Goal: Transaction & Acquisition: Book appointment/travel/reservation

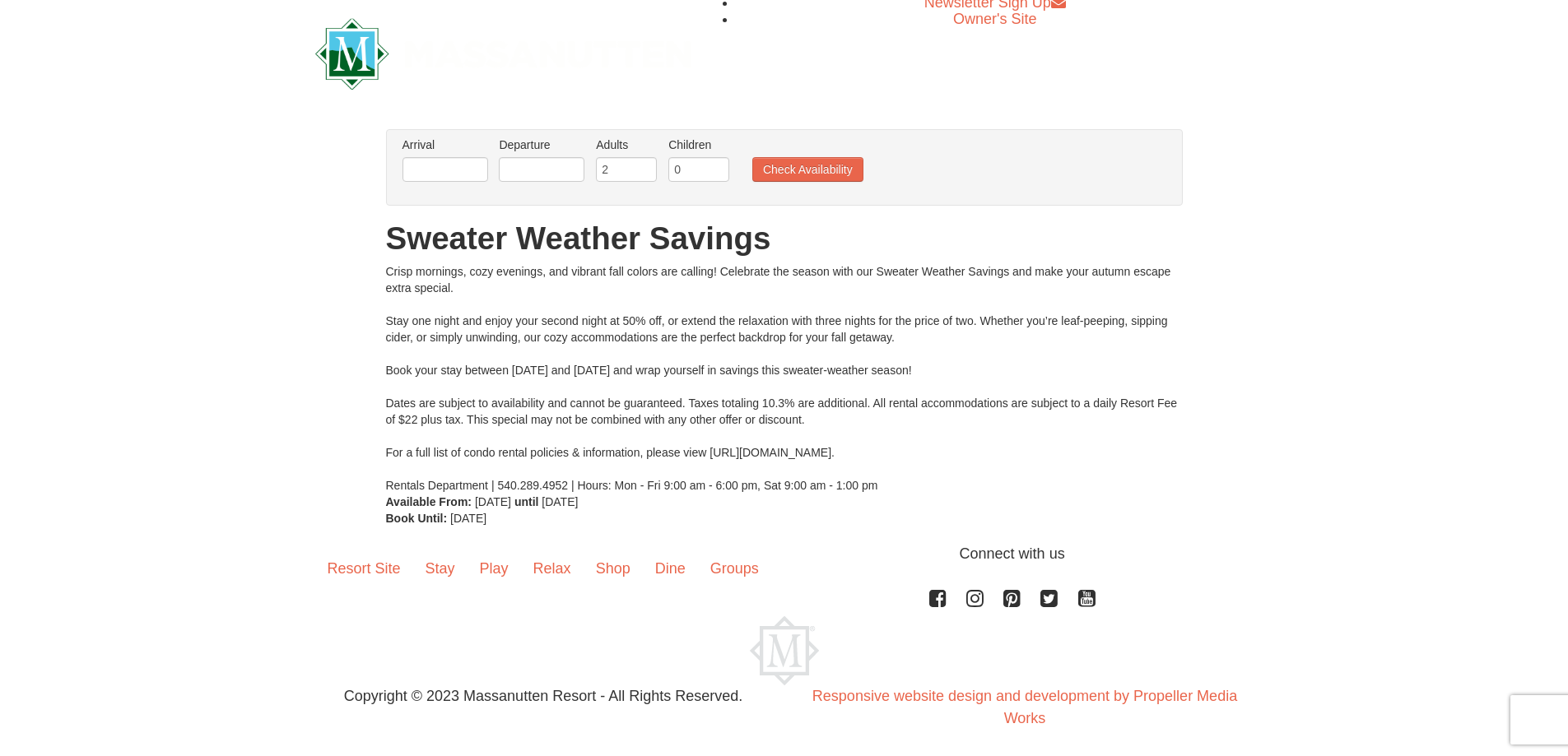
scroll to position [10, 0]
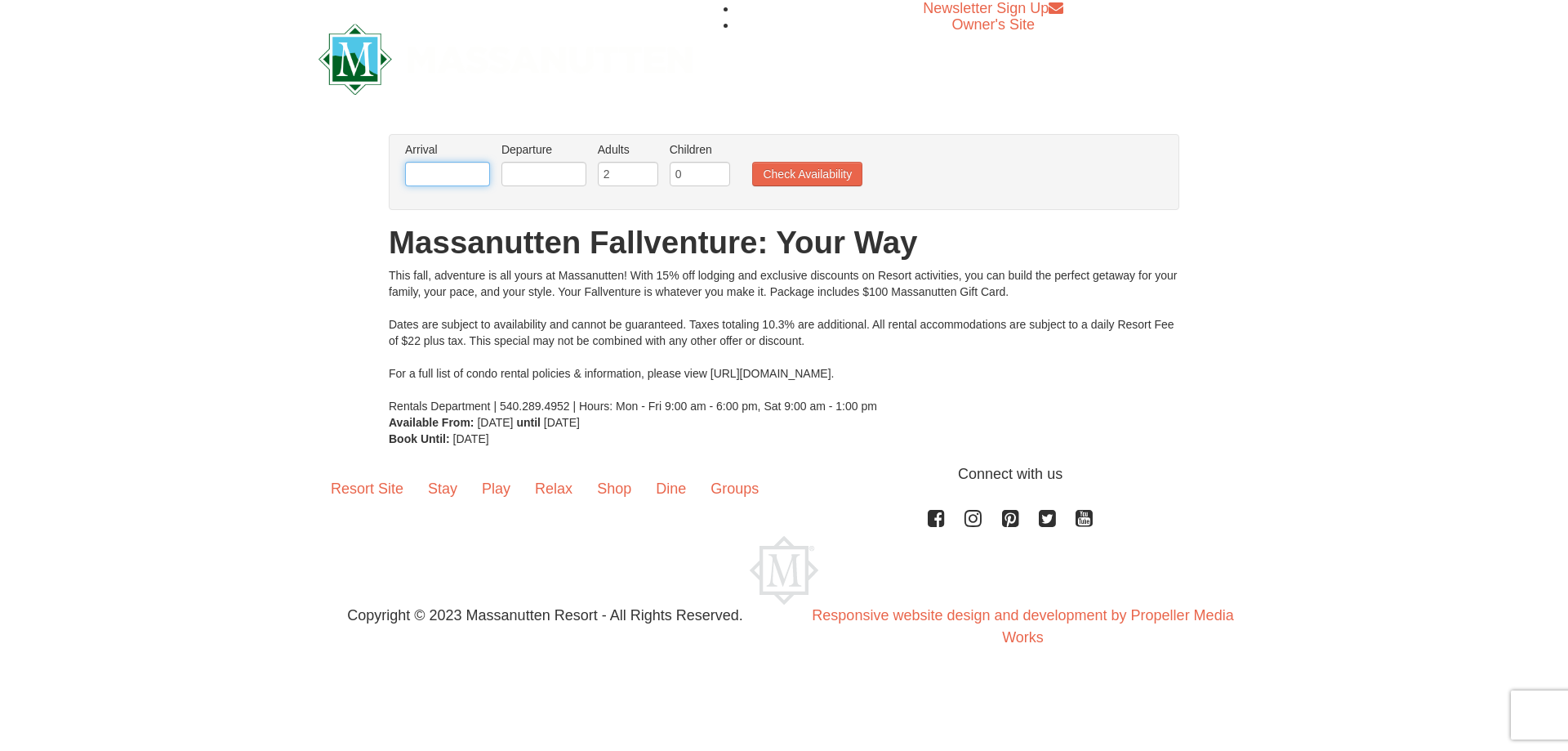
click at [477, 181] on input "text" at bounding box center [447, 174] width 85 height 24
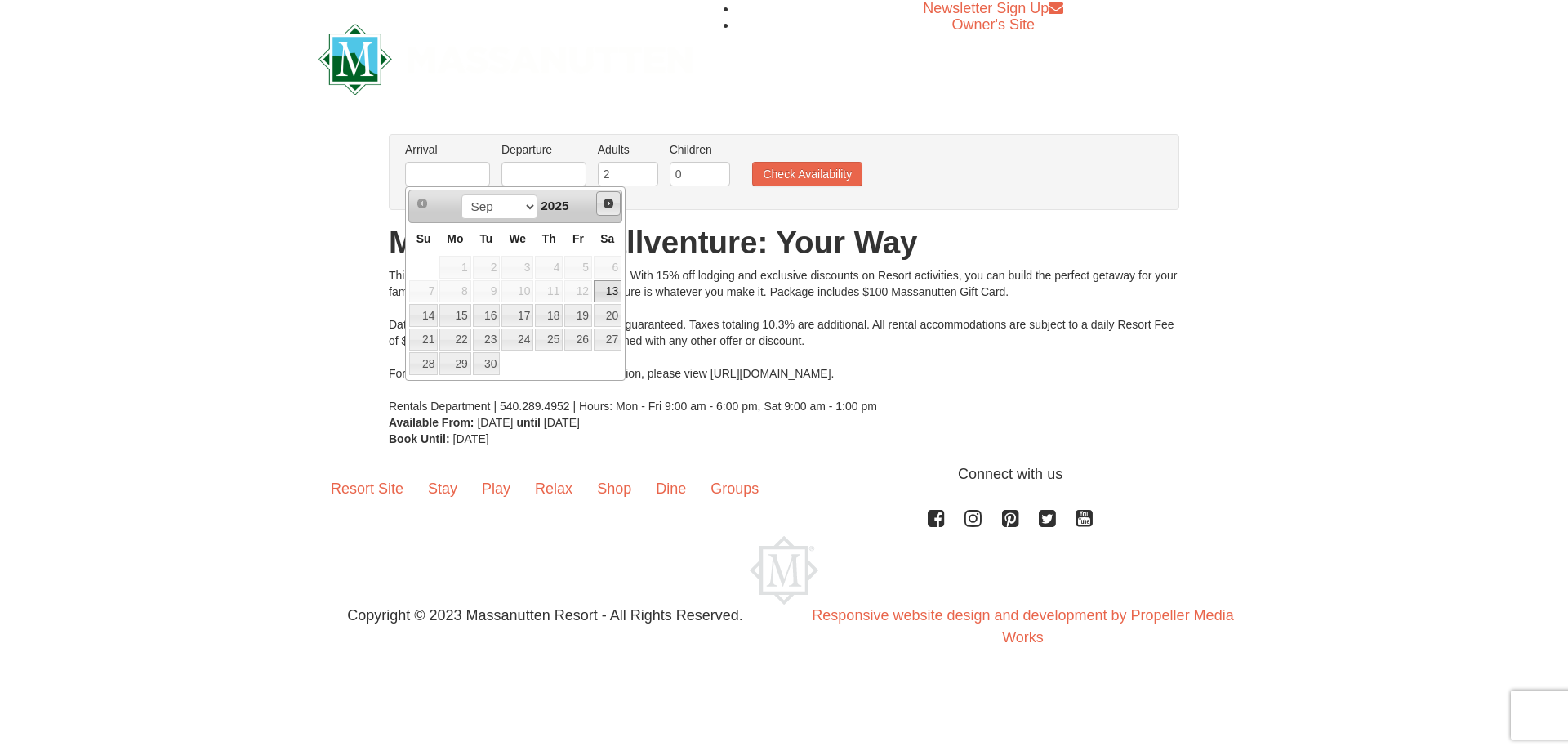
click at [601, 198] on link "Next" at bounding box center [608, 203] width 24 height 24
click at [611, 317] on link "18" at bounding box center [608, 315] width 28 height 23
type input "[DATE]"
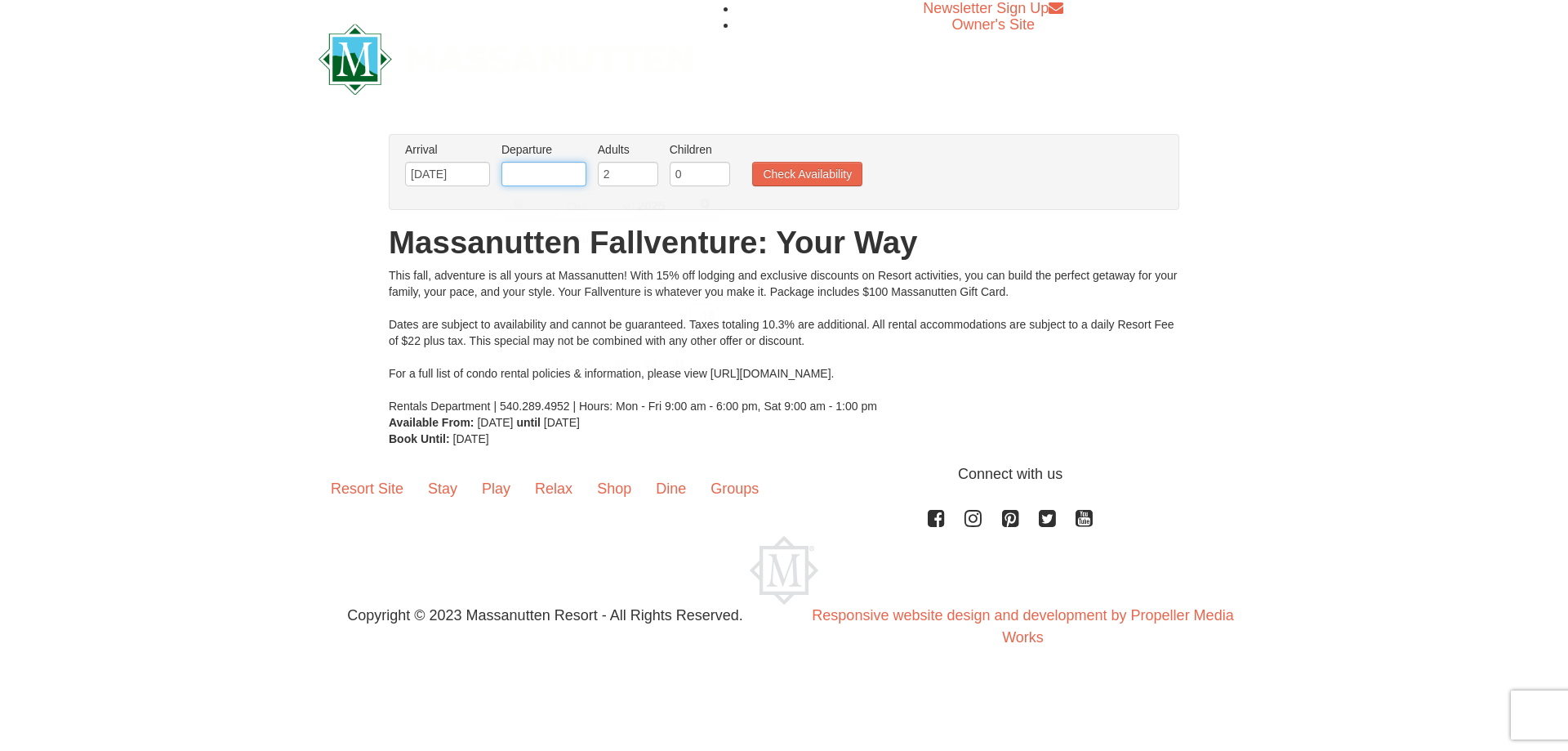
click at [579, 178] on input "text" at bounding box center [543, 174] width 85 height 24
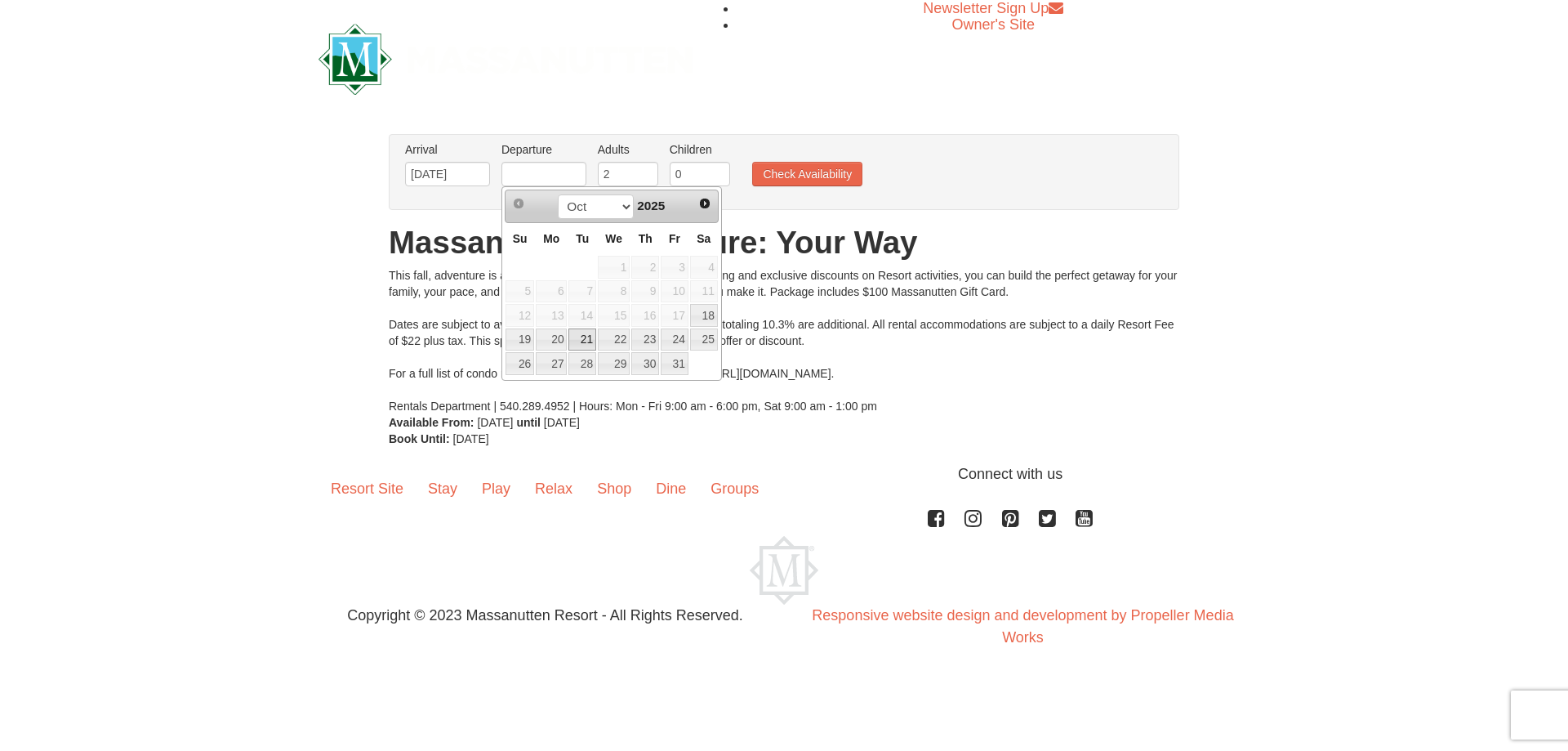
click at [579, 336] on link "21" at bounding box center [582, 340] width 28 height 23
type input "[DATE]"
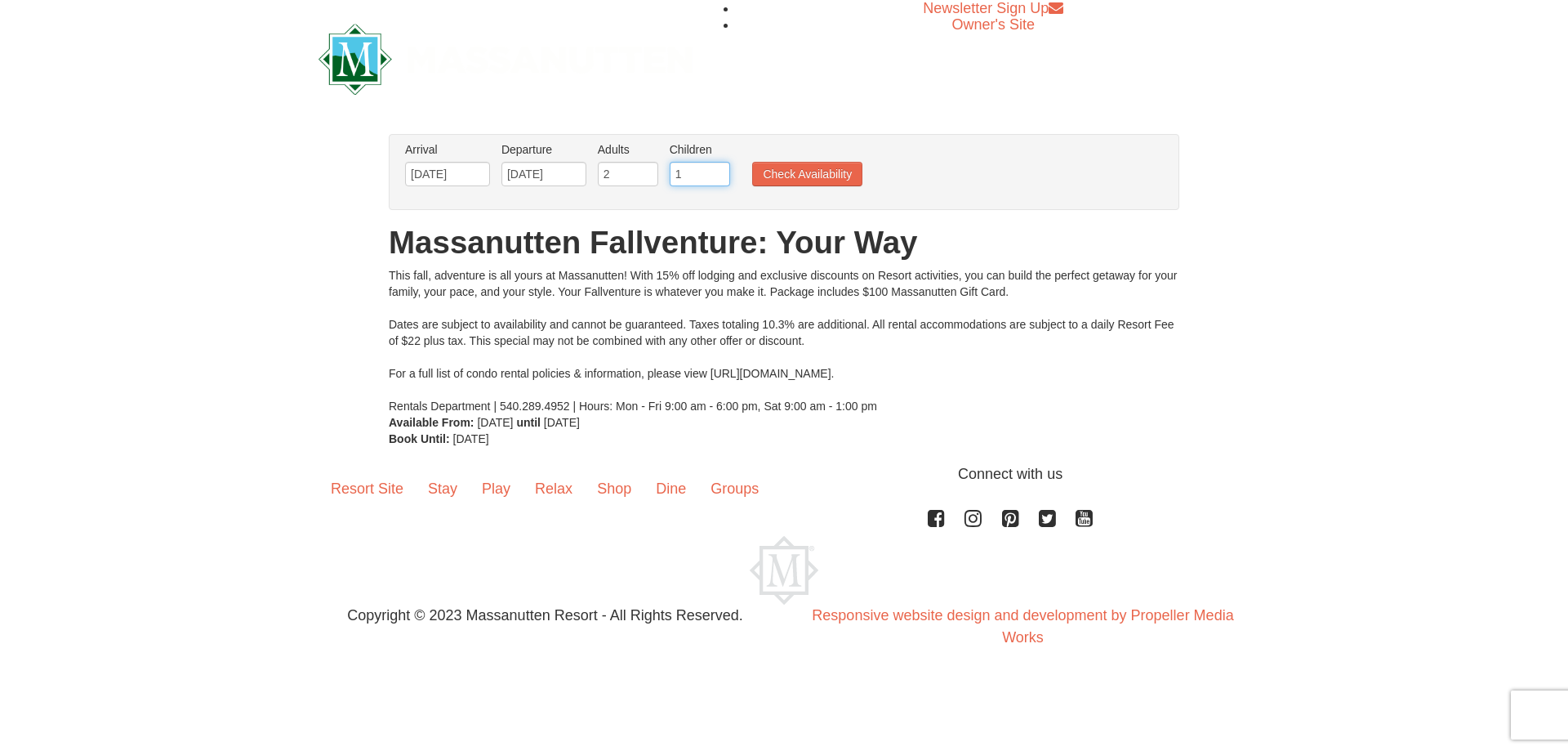
click at [721, 172] on input "1" at bounding box center [700, 174] width 61 height 24
type input "2"
click at [721, 172] on input "2" at bounding box center [700, 174] width 61 height 24
click at [782, 169] on button "Check Availability" at bounding box center [807, 174] width 110 height 24
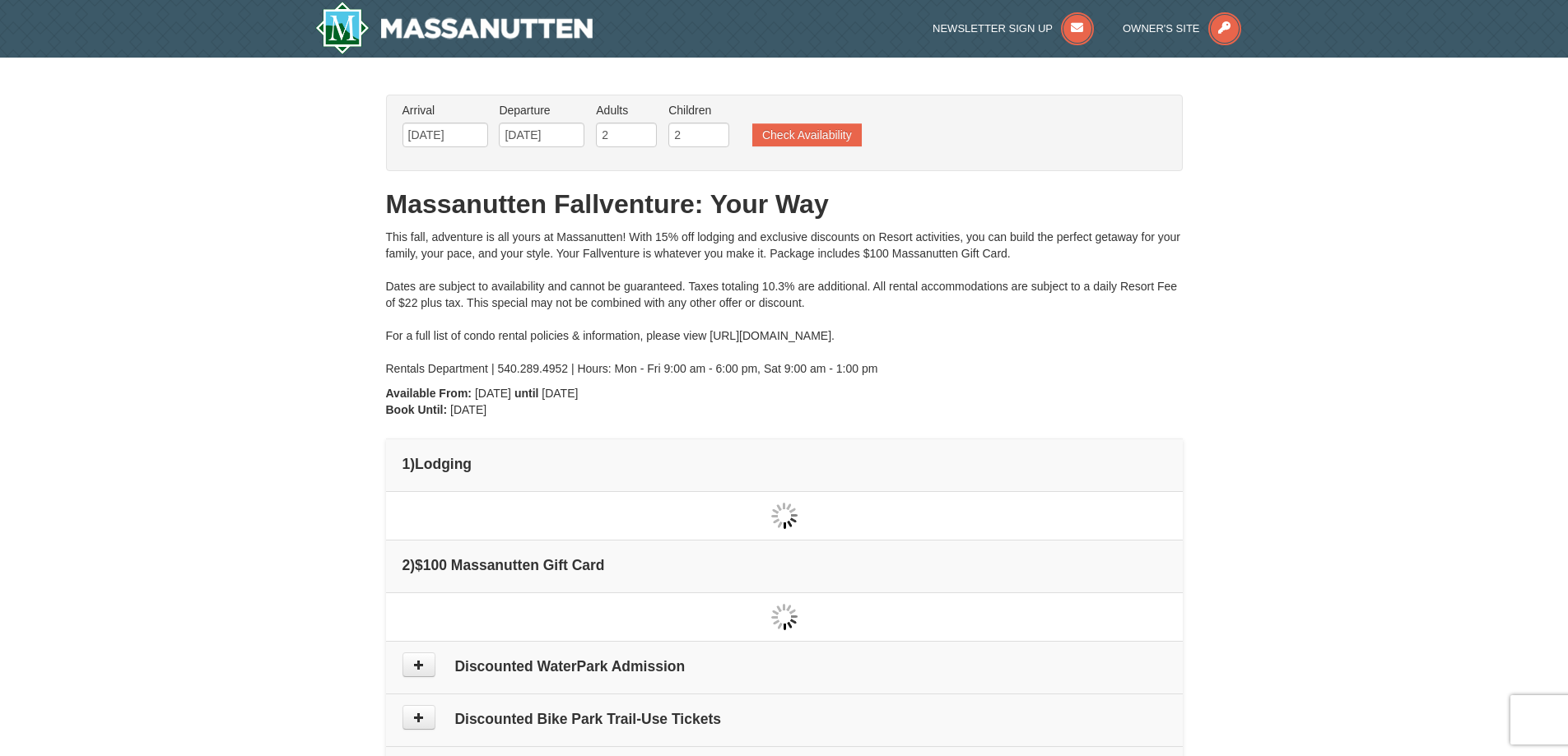
type input "[DATE]"
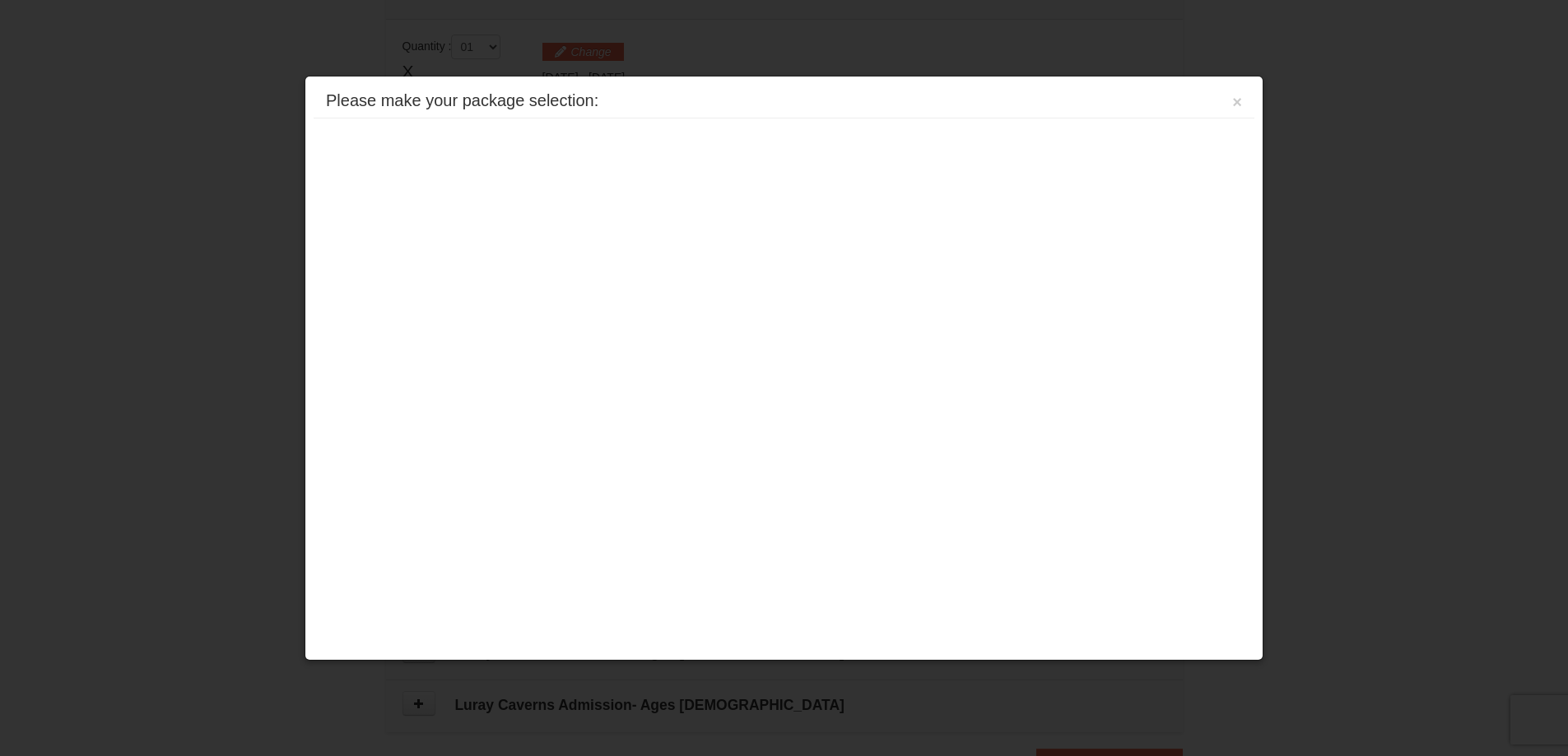
scroll to position [503, 0]
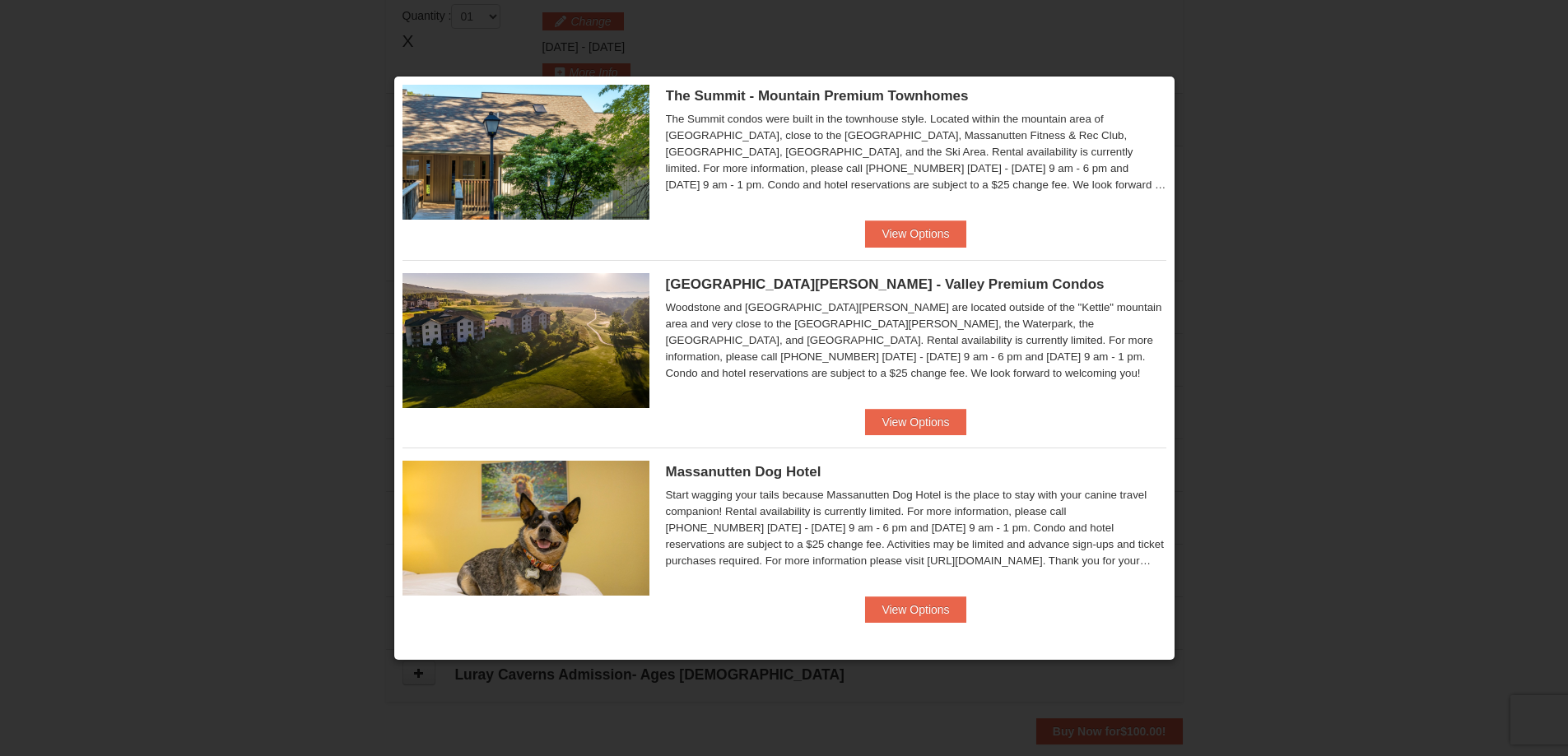
click at [1174, 495] on div "Please make your package selection: × Eagle Trace - Mountain Townhomes Eagle Tr…" at bounding box center [784, 368] width 782 height 585
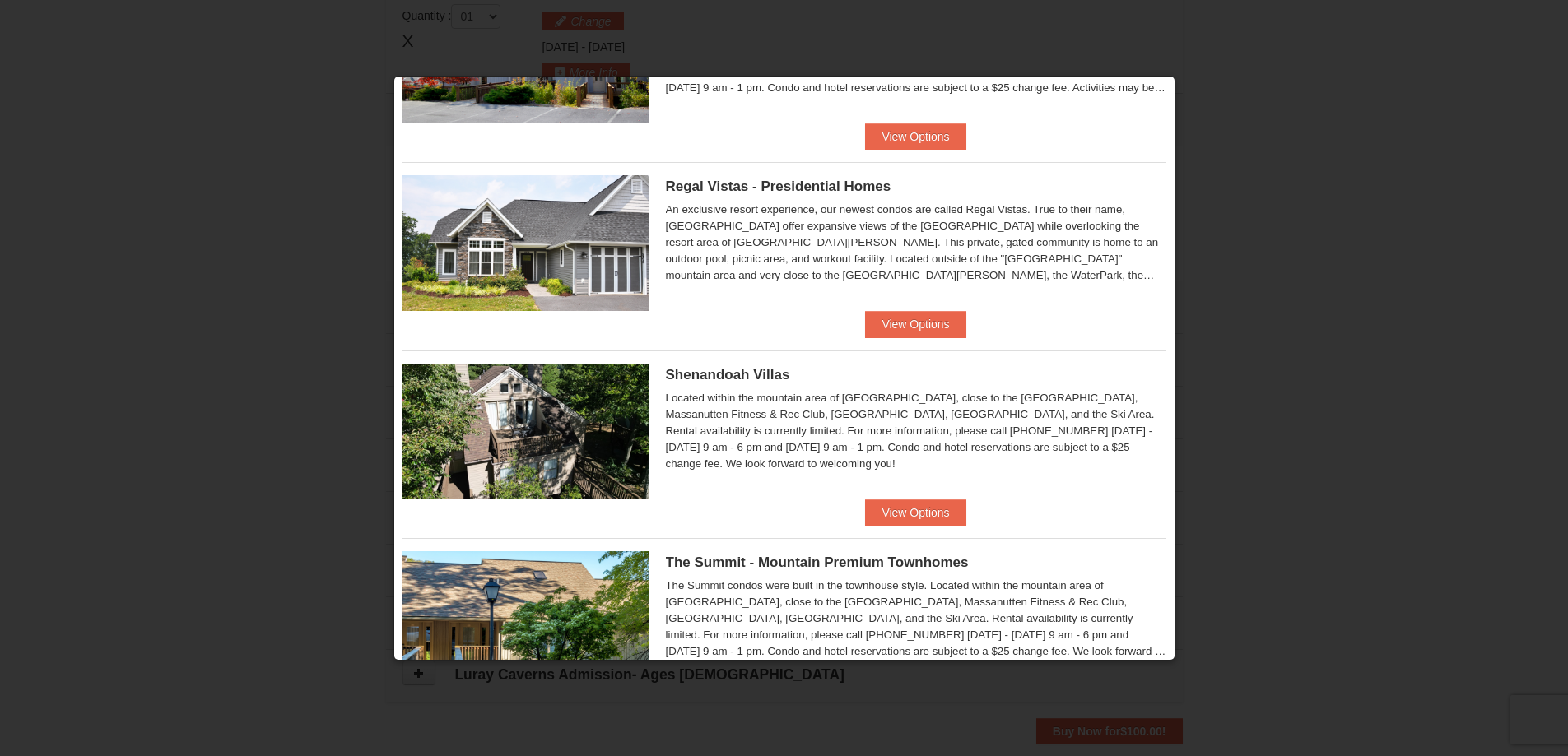
scroll to position [0, 0]
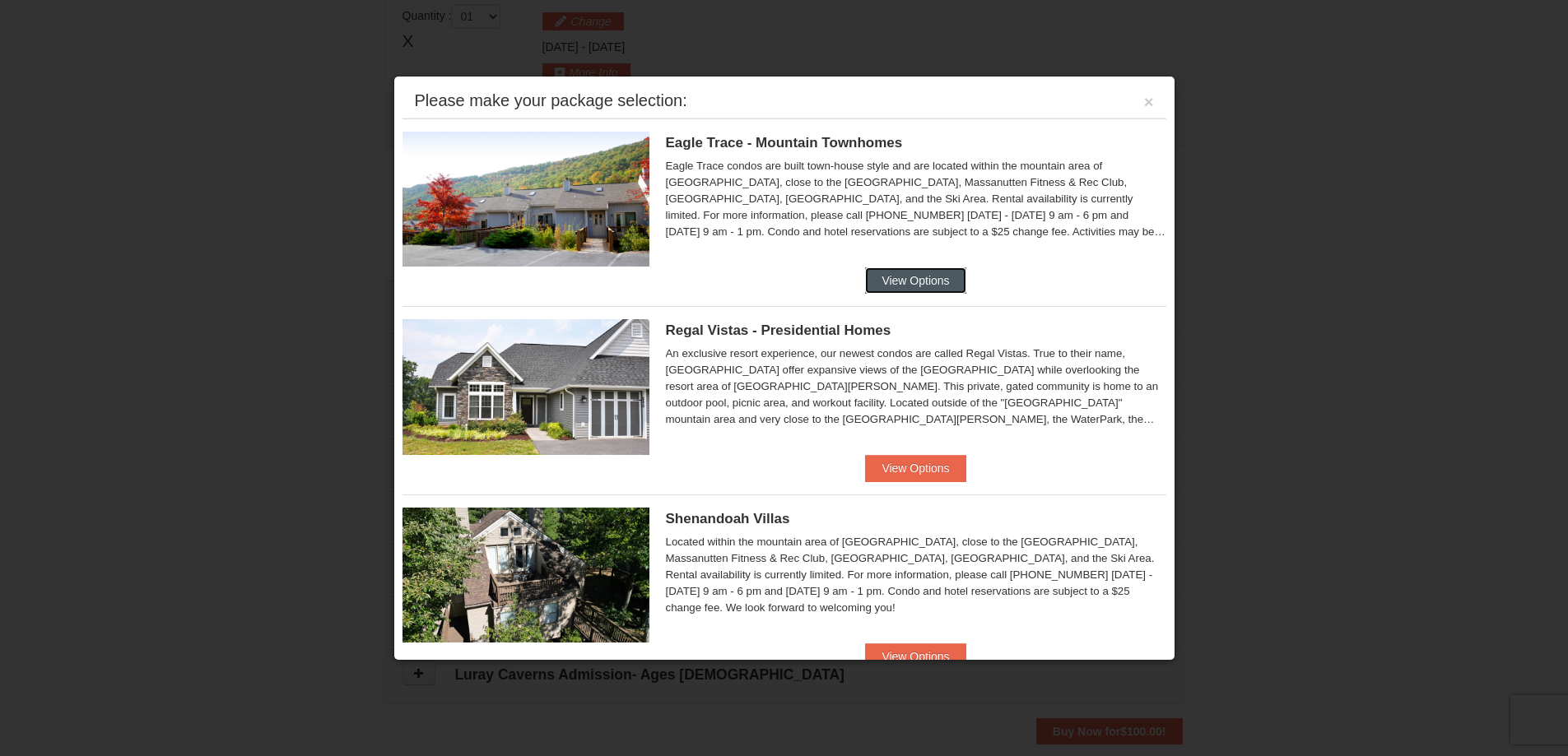
click at [918, 274] on button "View Options" at bounding box center [915, 280] width 100 height 26
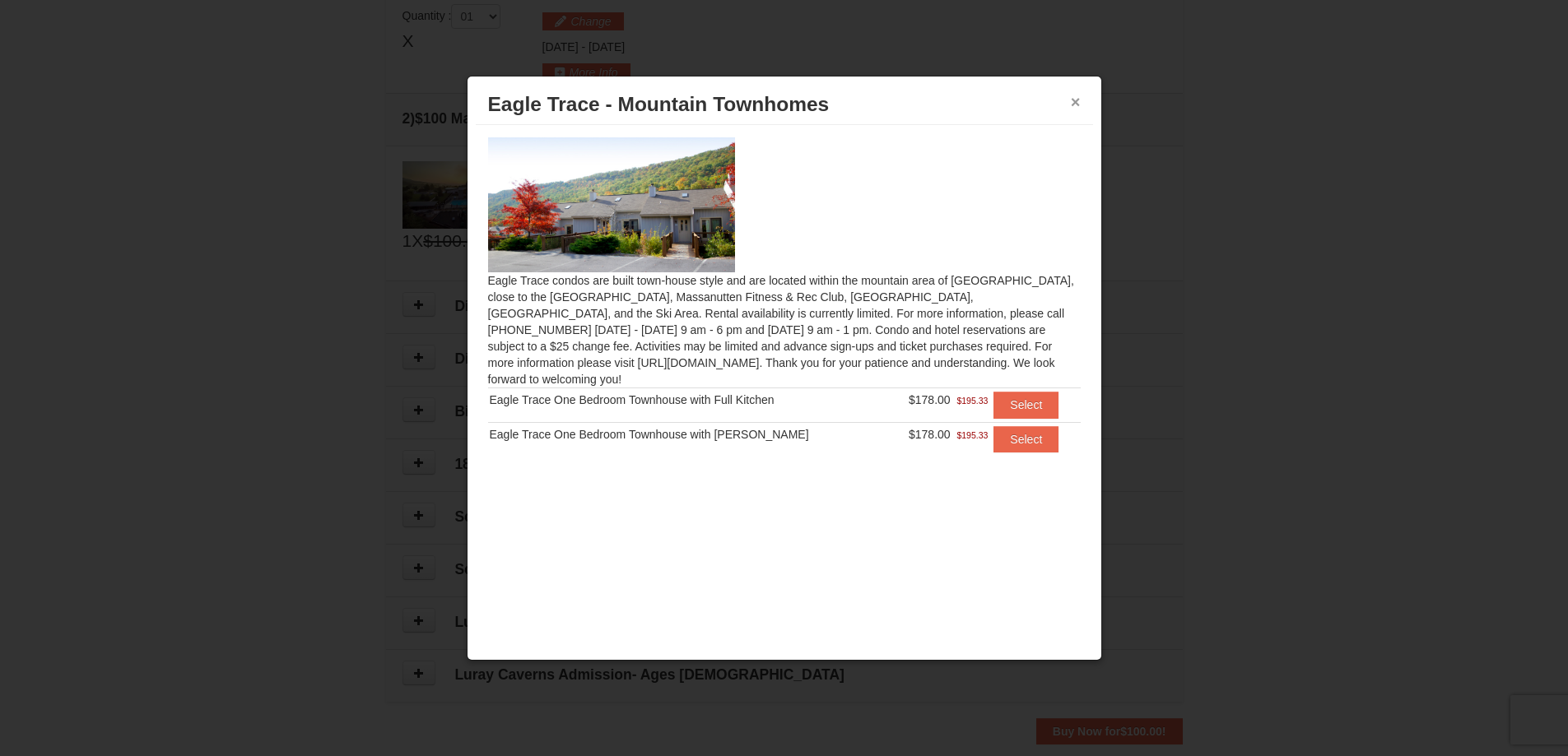
click at [1077, 100] on button "×" at bounding box center [1075, 101] width 10 height 17
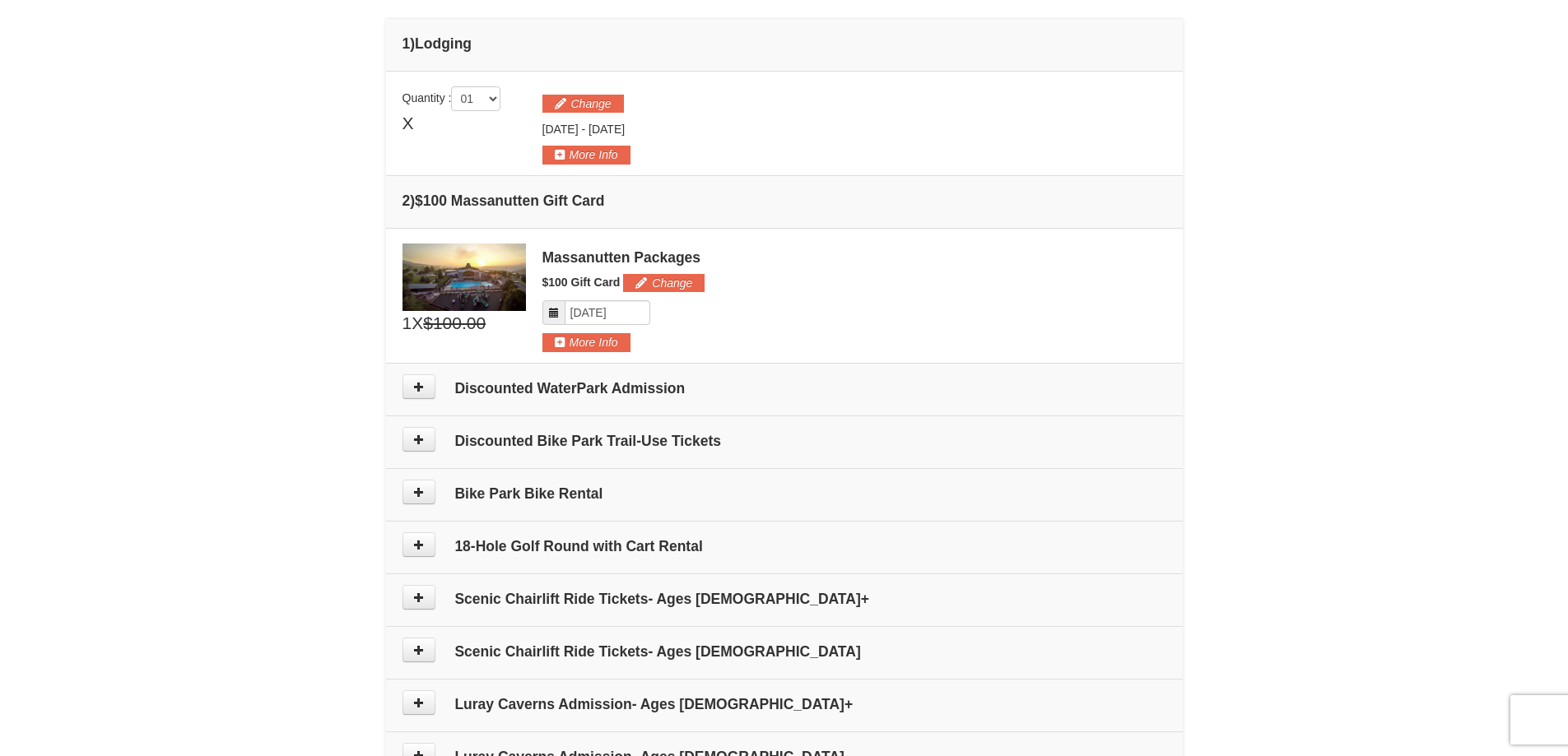
scroll to position [503, 0]
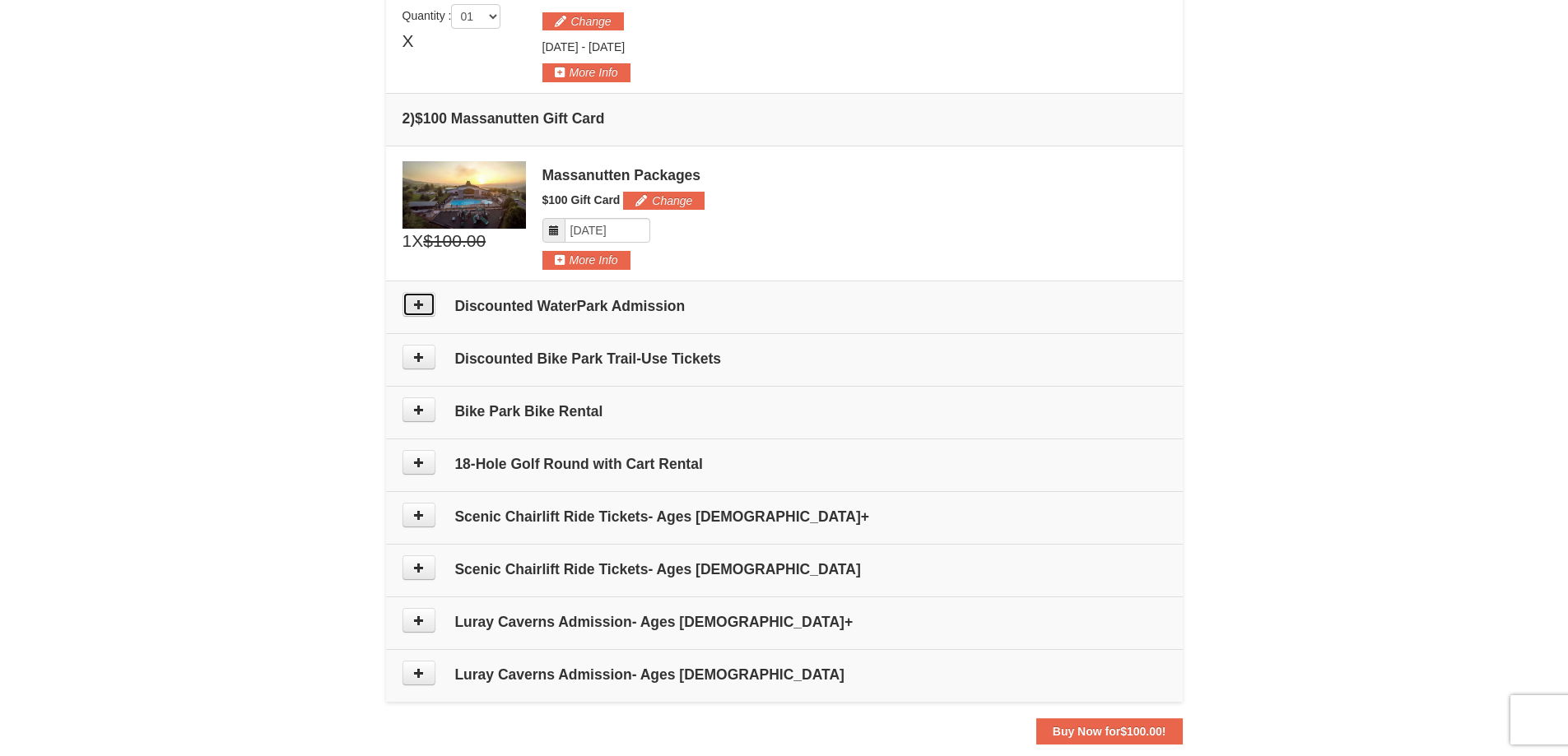
click at [423, 313] on button at bounding box center [419, 304] width 33 height 24
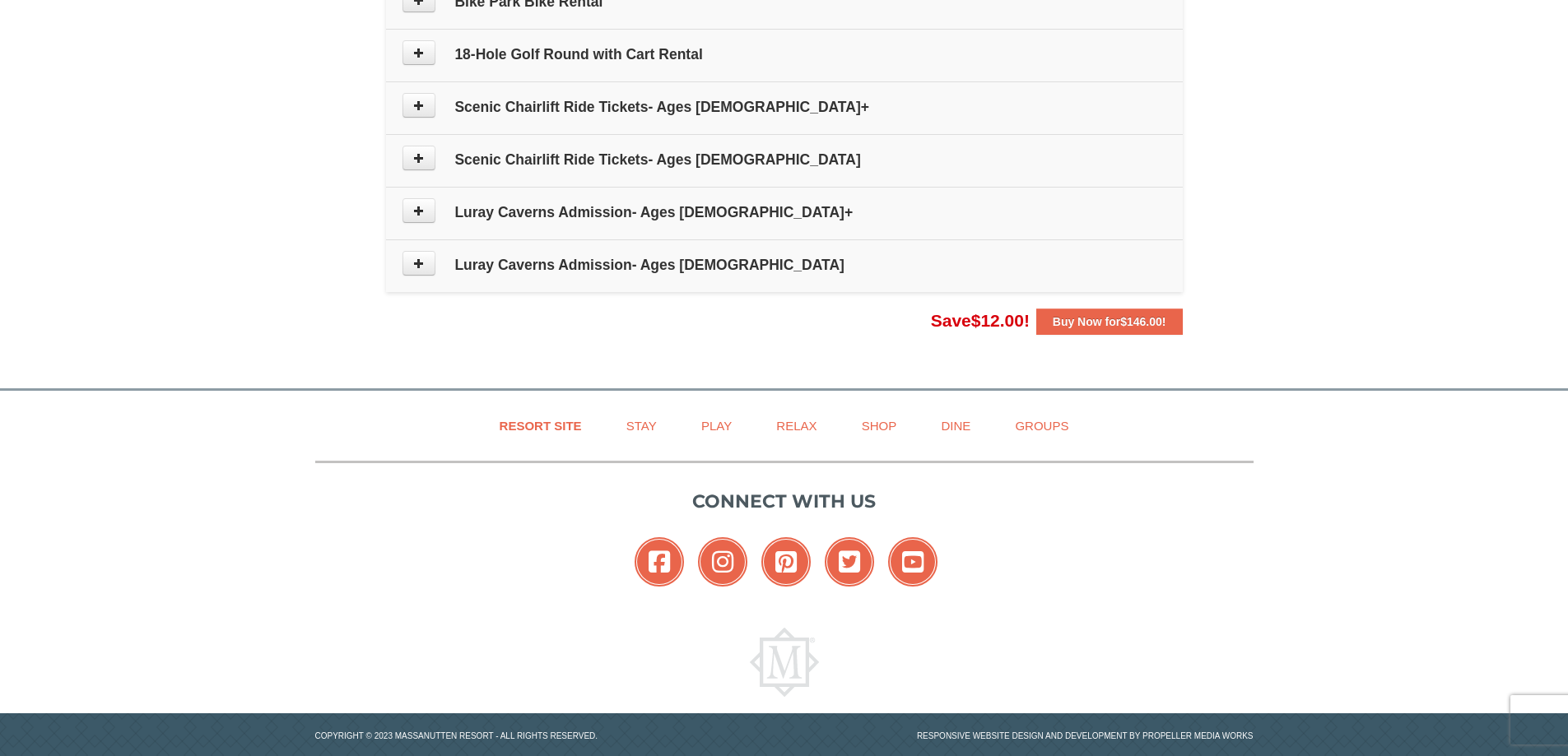
scroll to position [876, 0]
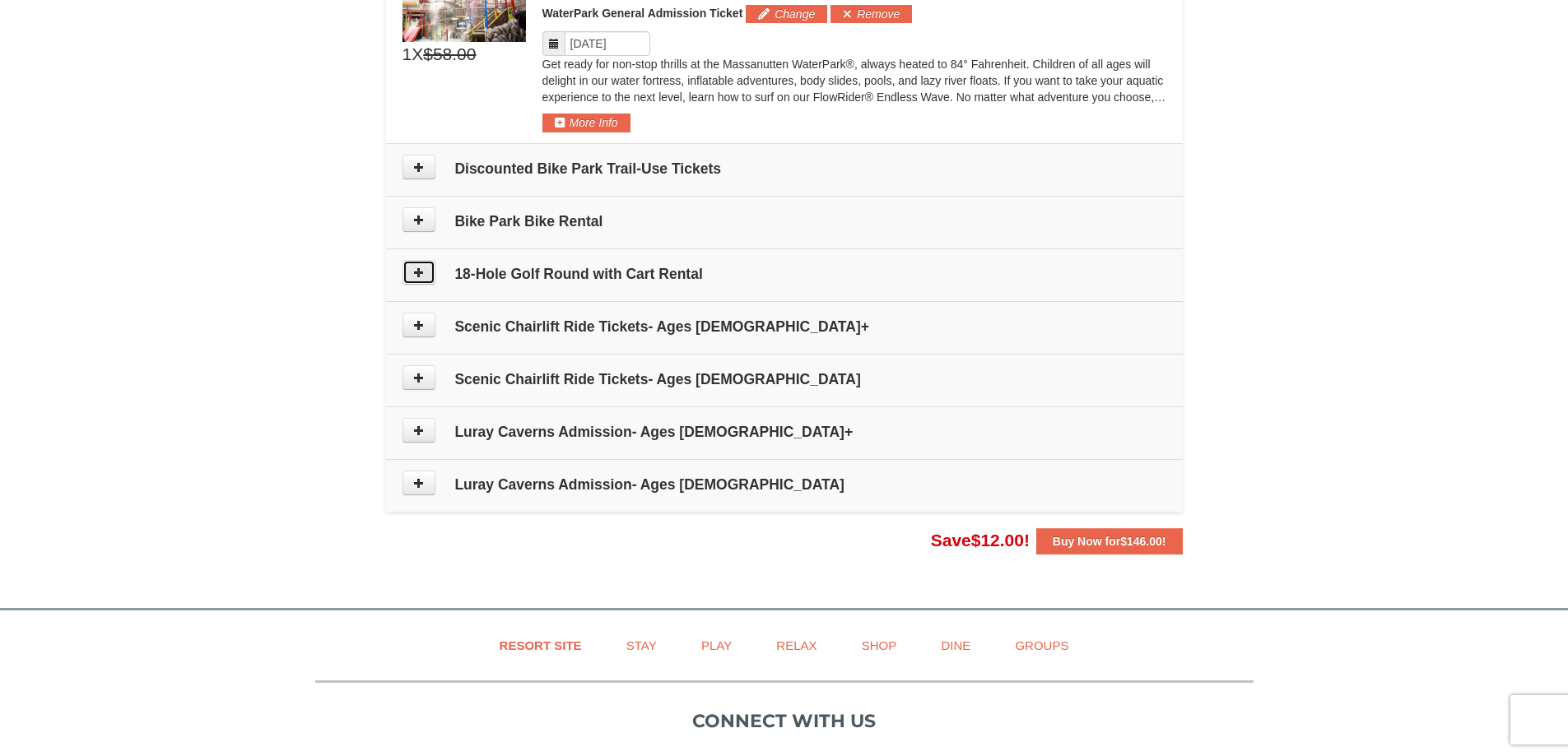
click at [429, 281] on button at bounding box center [419, 272] width 33 height 24
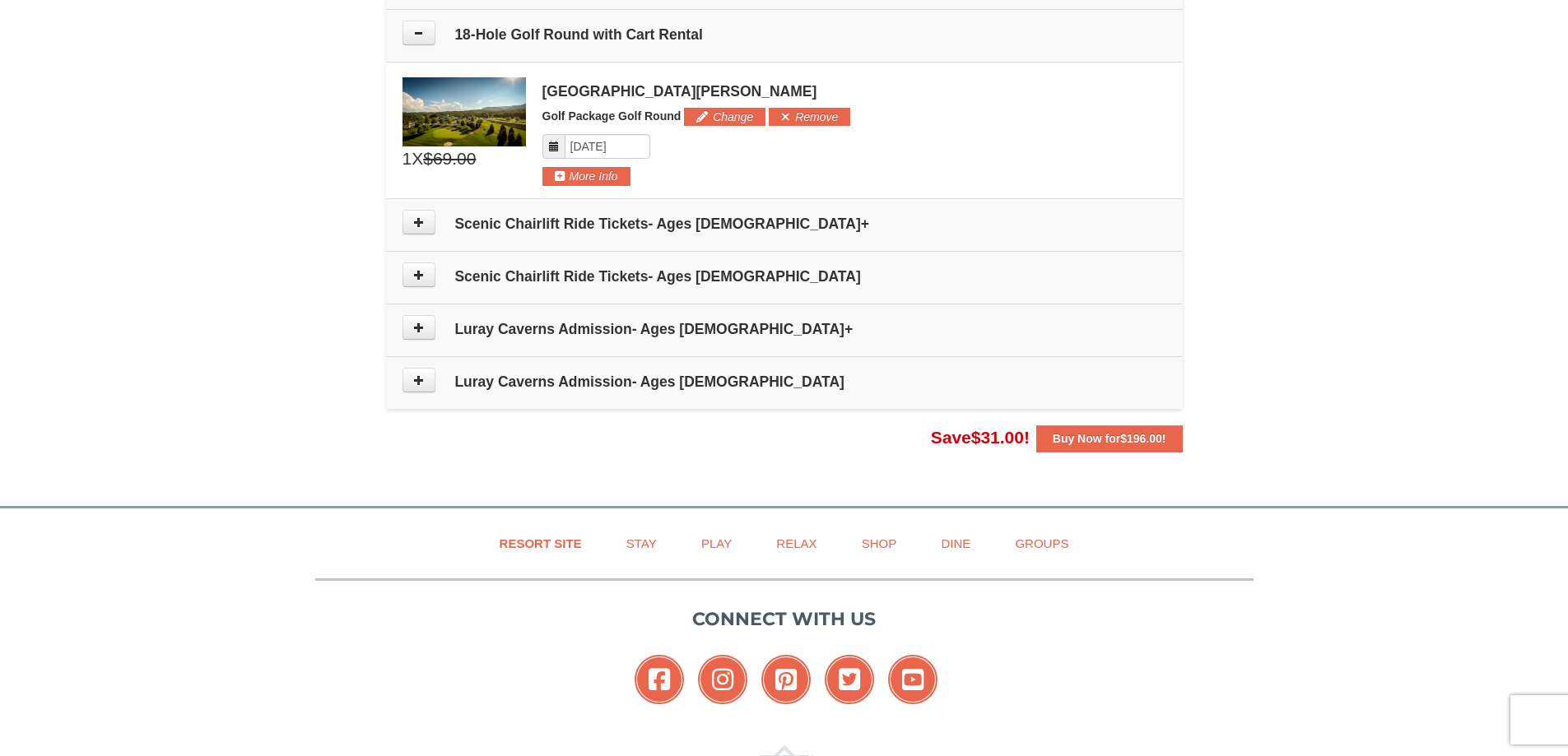
scroll to position [1125, 0]
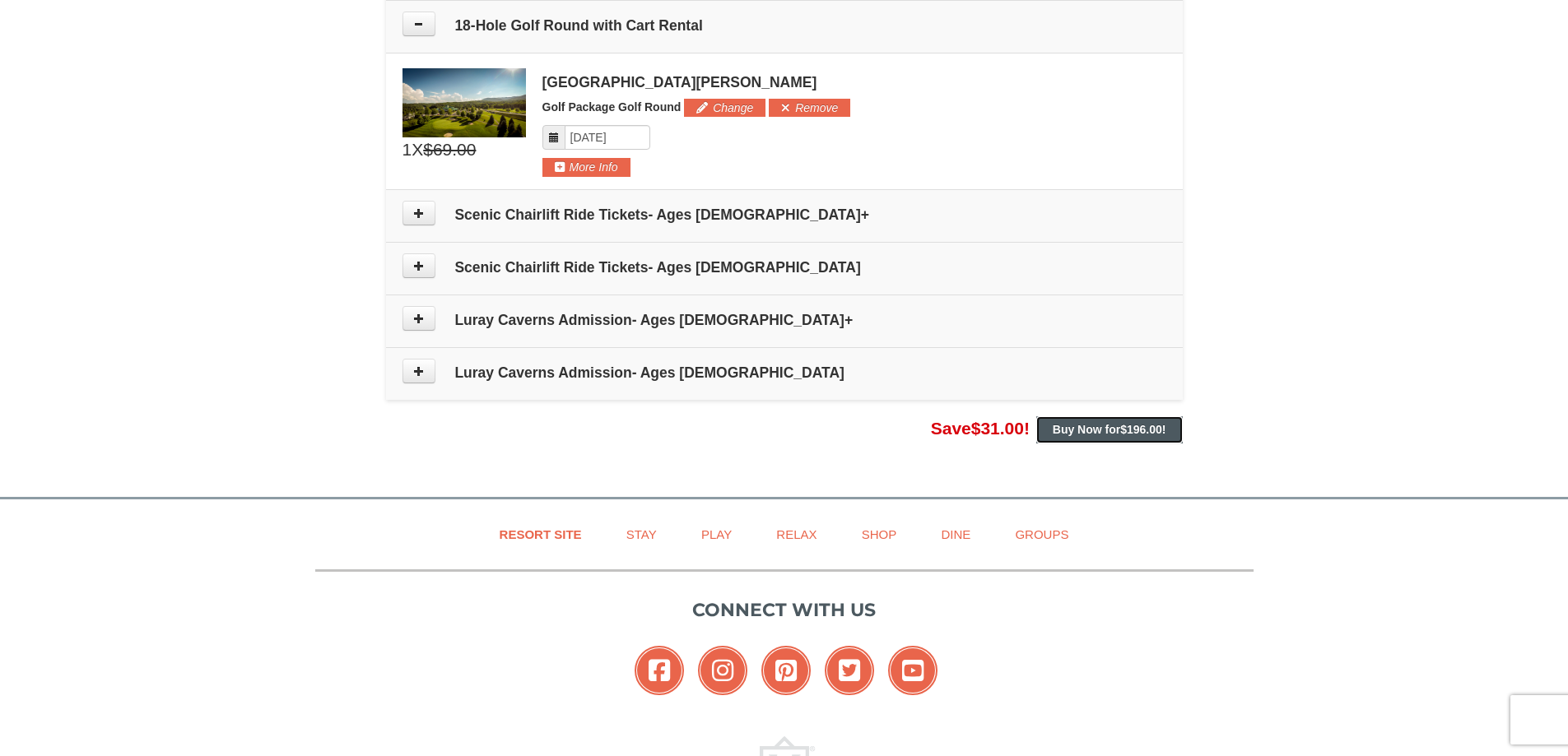
click at [1079, 431] on strong "Buy Now for $196.00 !" at bounding box center [1109, 429] width 114 height 13
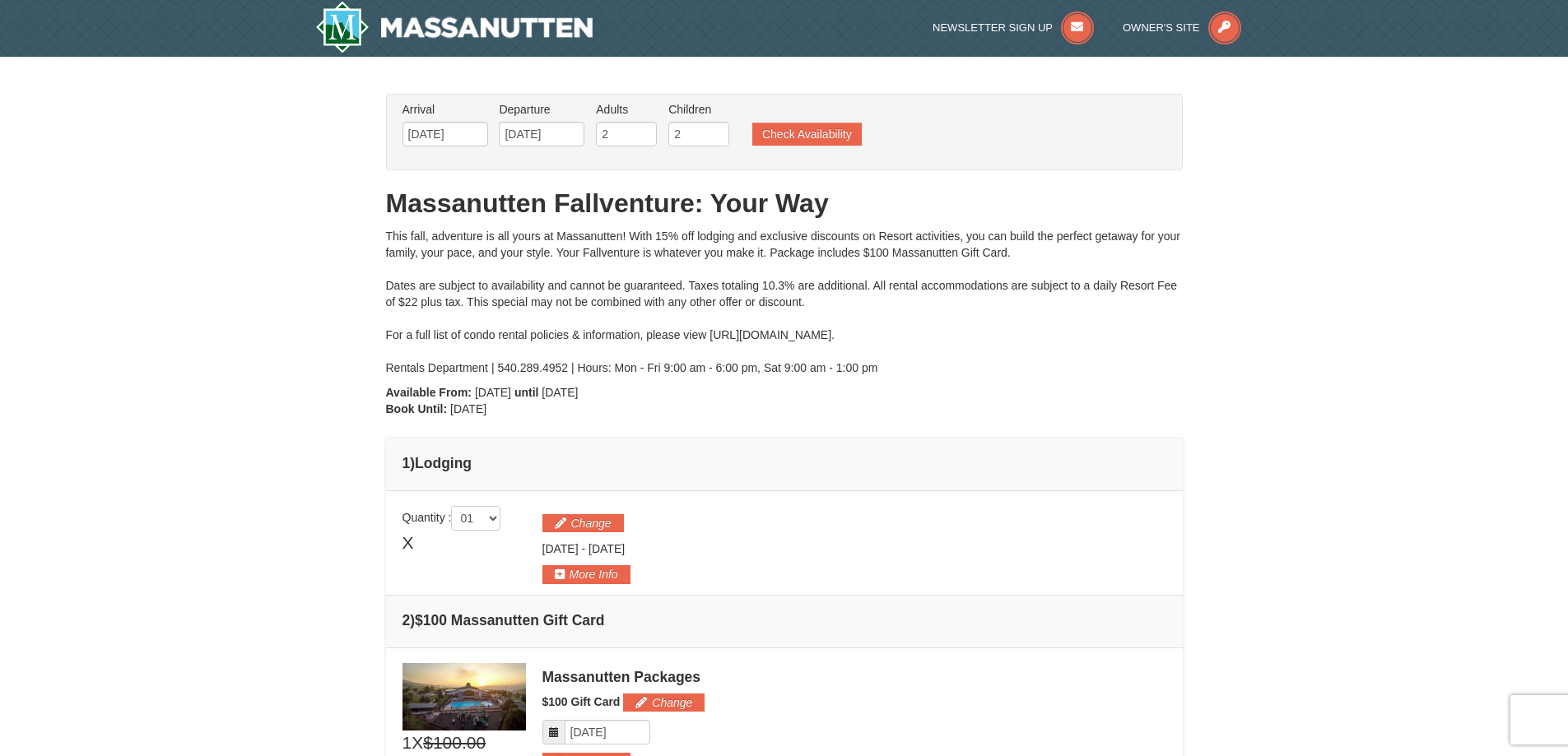
scroll to position [0, 0]
click at [819, 135] on button "Check Availability" at bounding box center [806, 134] width 109 height 23
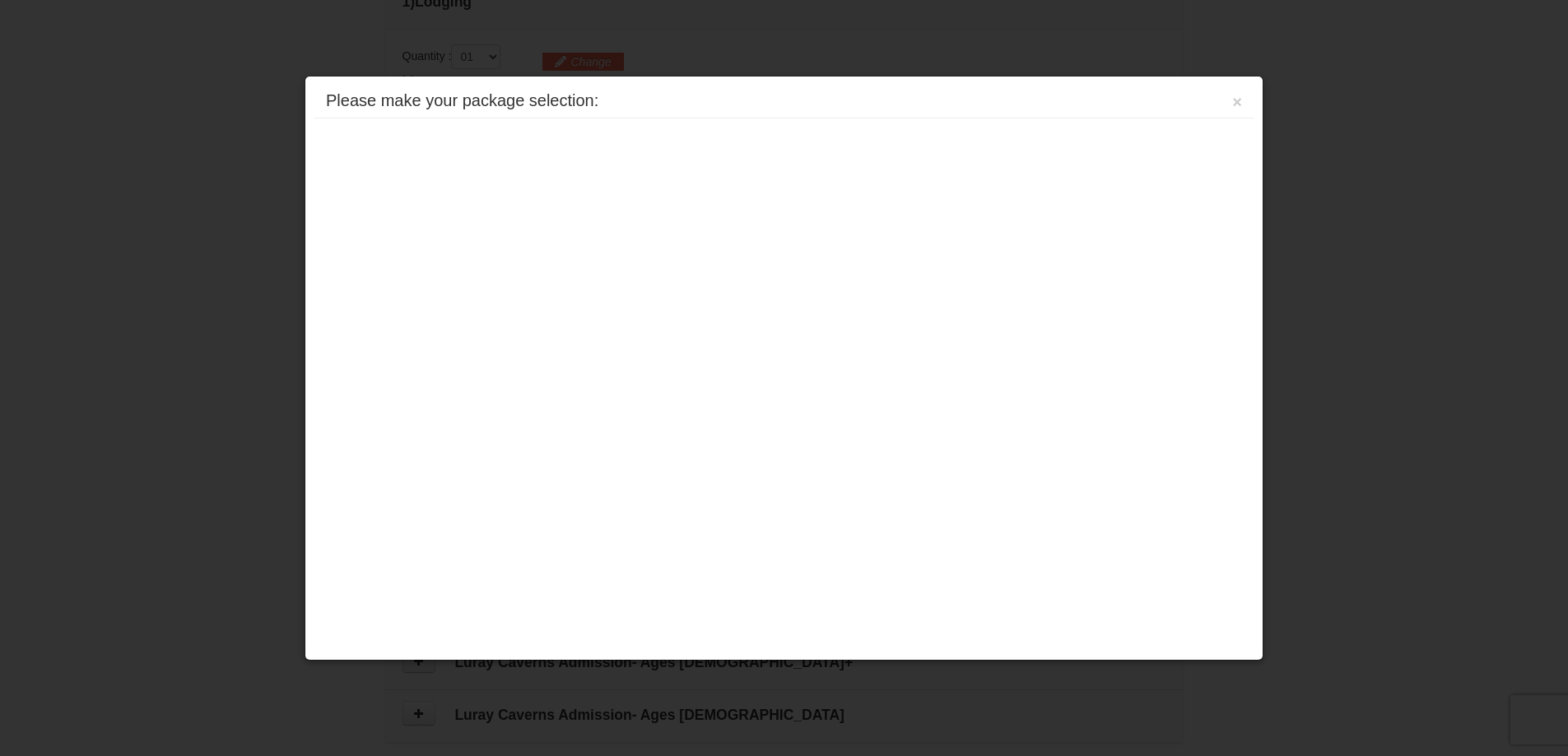
scroll to position [504, 0]
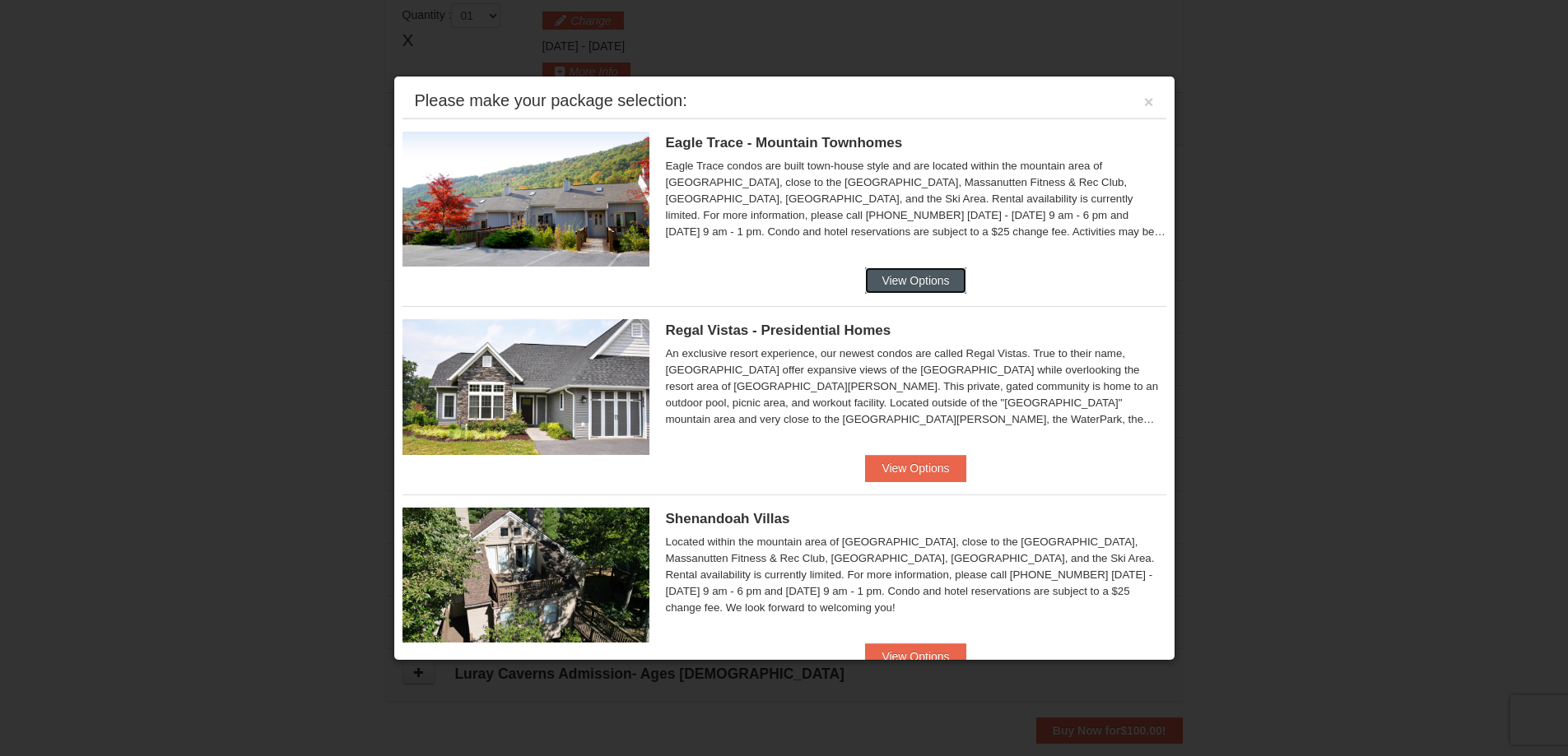
click at [913, 284] on button "View Options" at bounding box center [915, 280] width 100 height 26
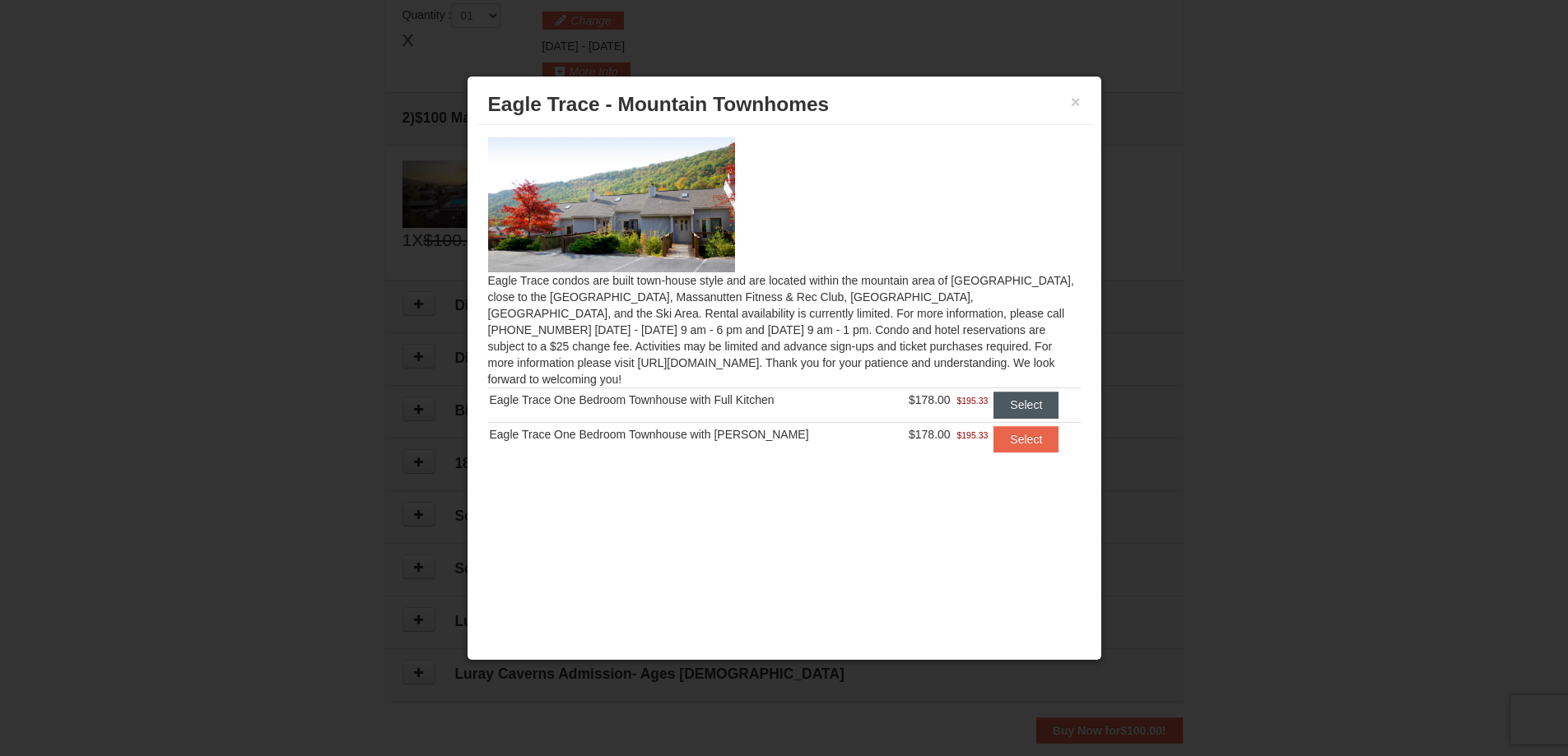
scroll to position [0, 0]
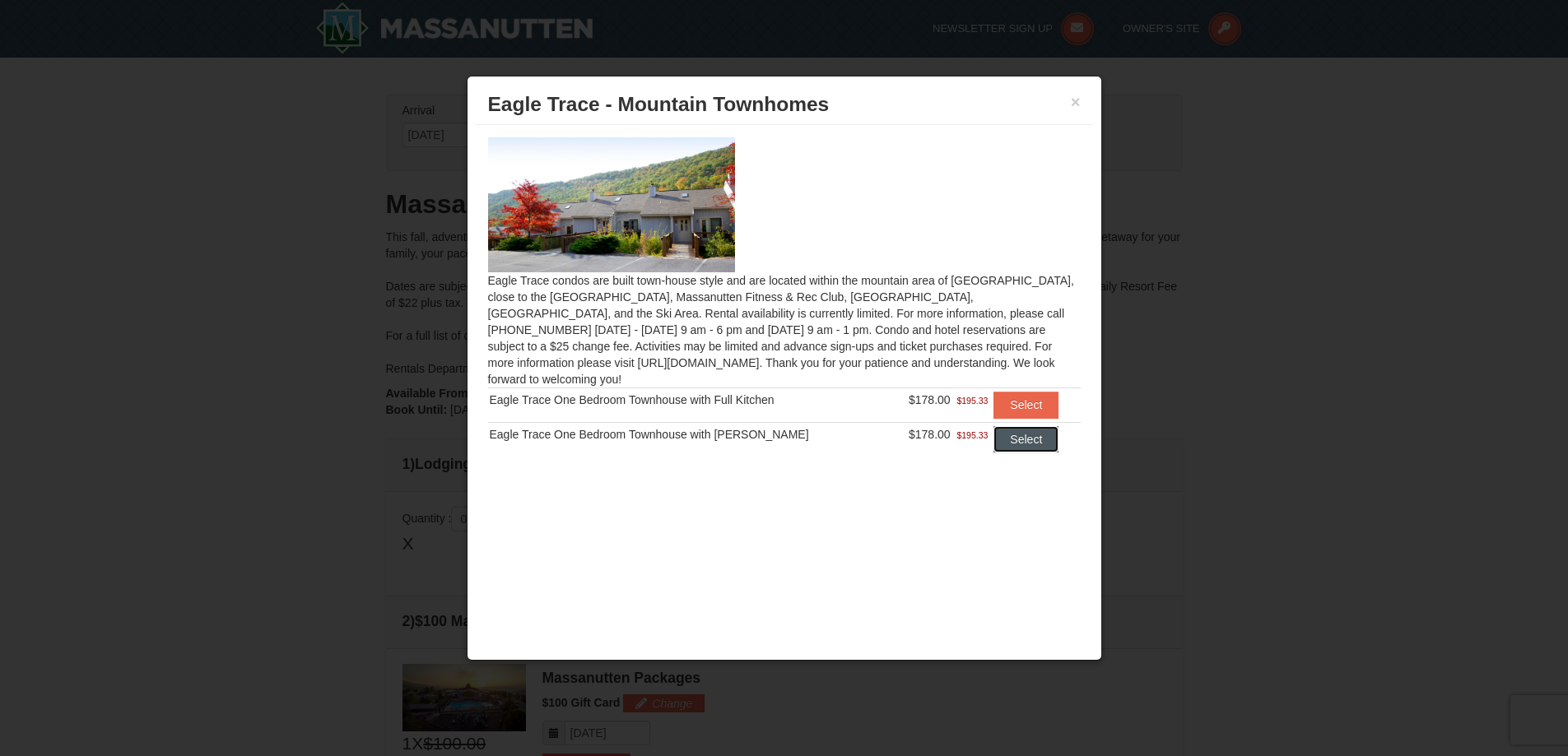
click at [1007, 431] on button "Select" at bounding box center [1026, 439] width 65 height 26
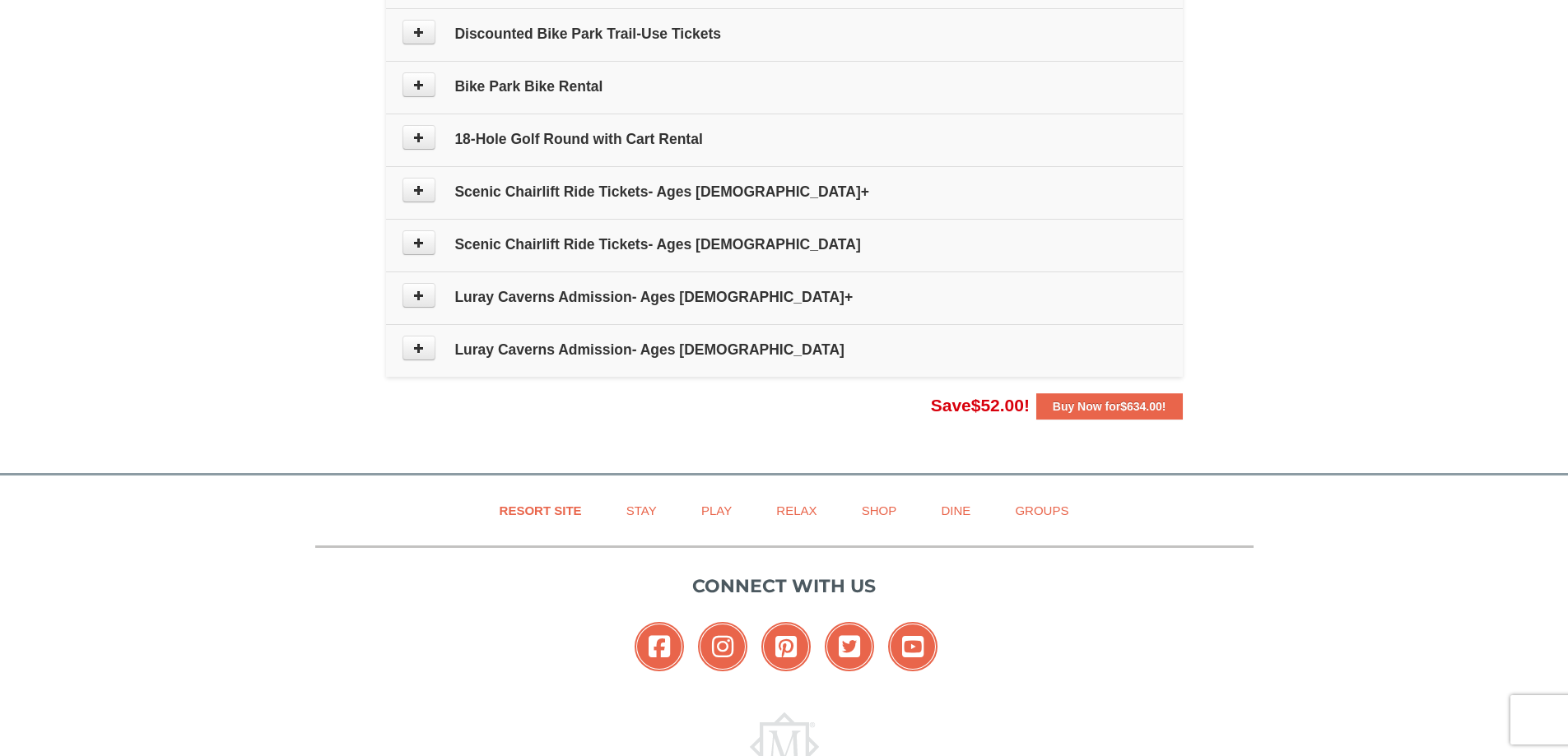
scroll to position [904, 0]
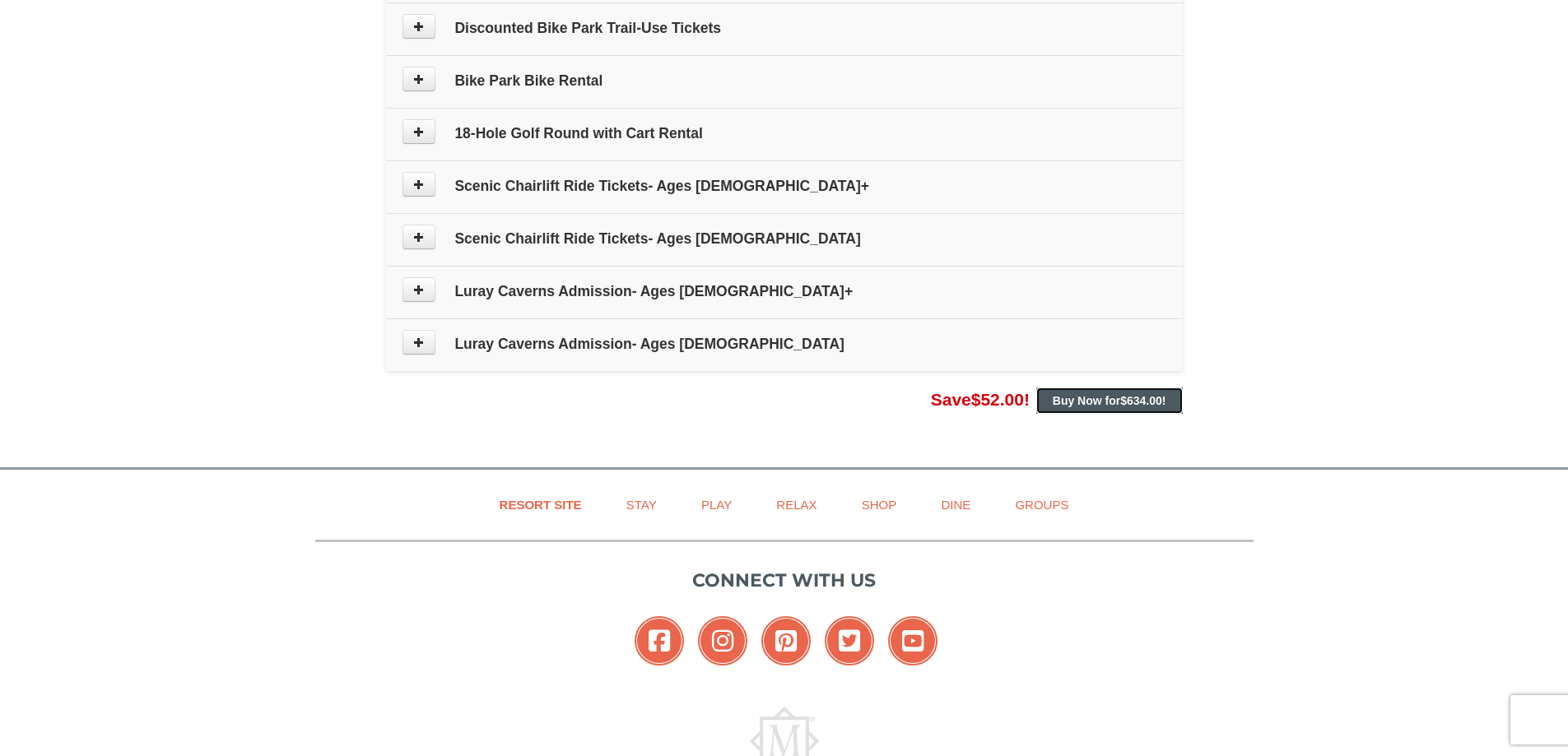
click at [1105, 399] on strong "Buy Now for $634.00 !" at bounding box center [1109, 400] width 114 height 13
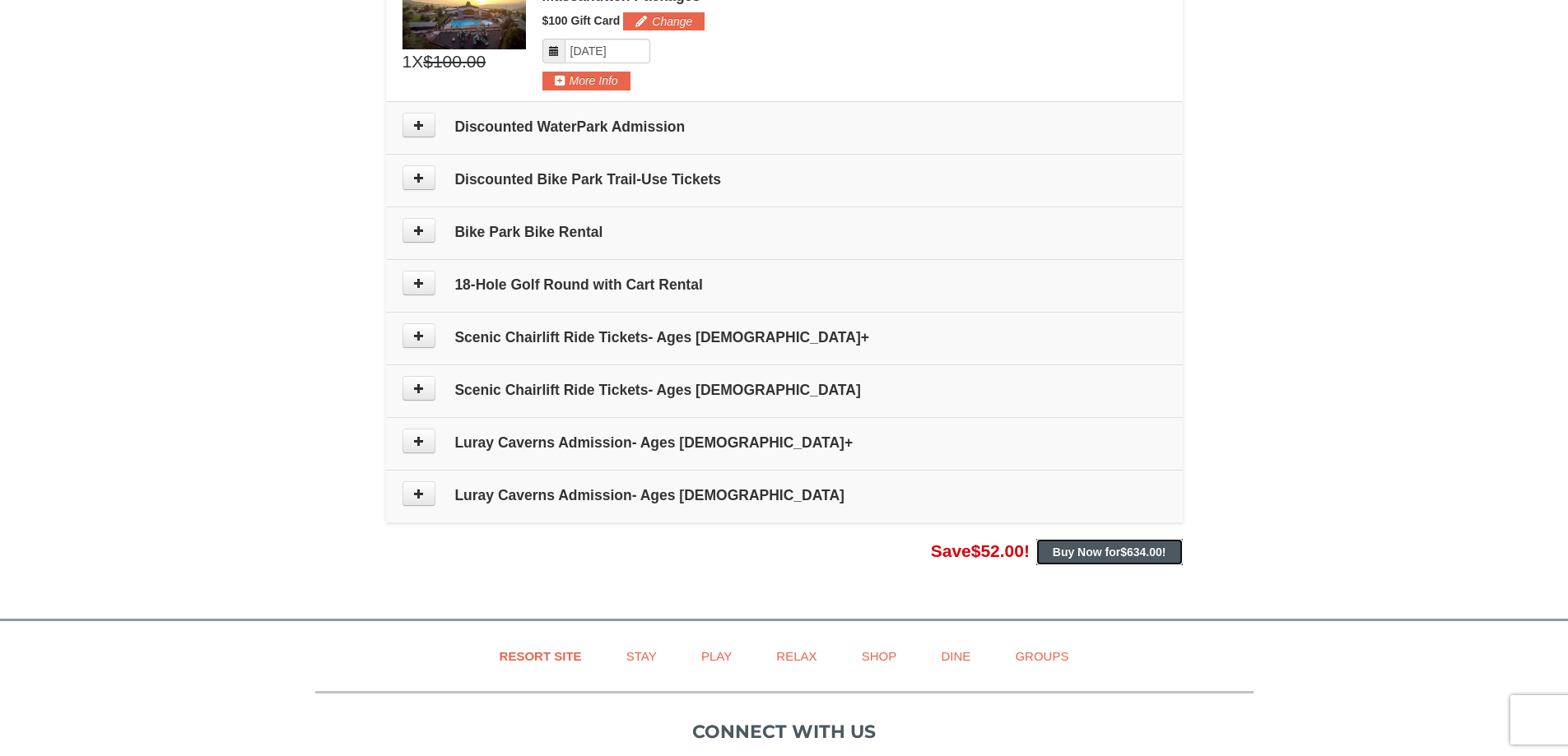
scroll to position [576, 0]
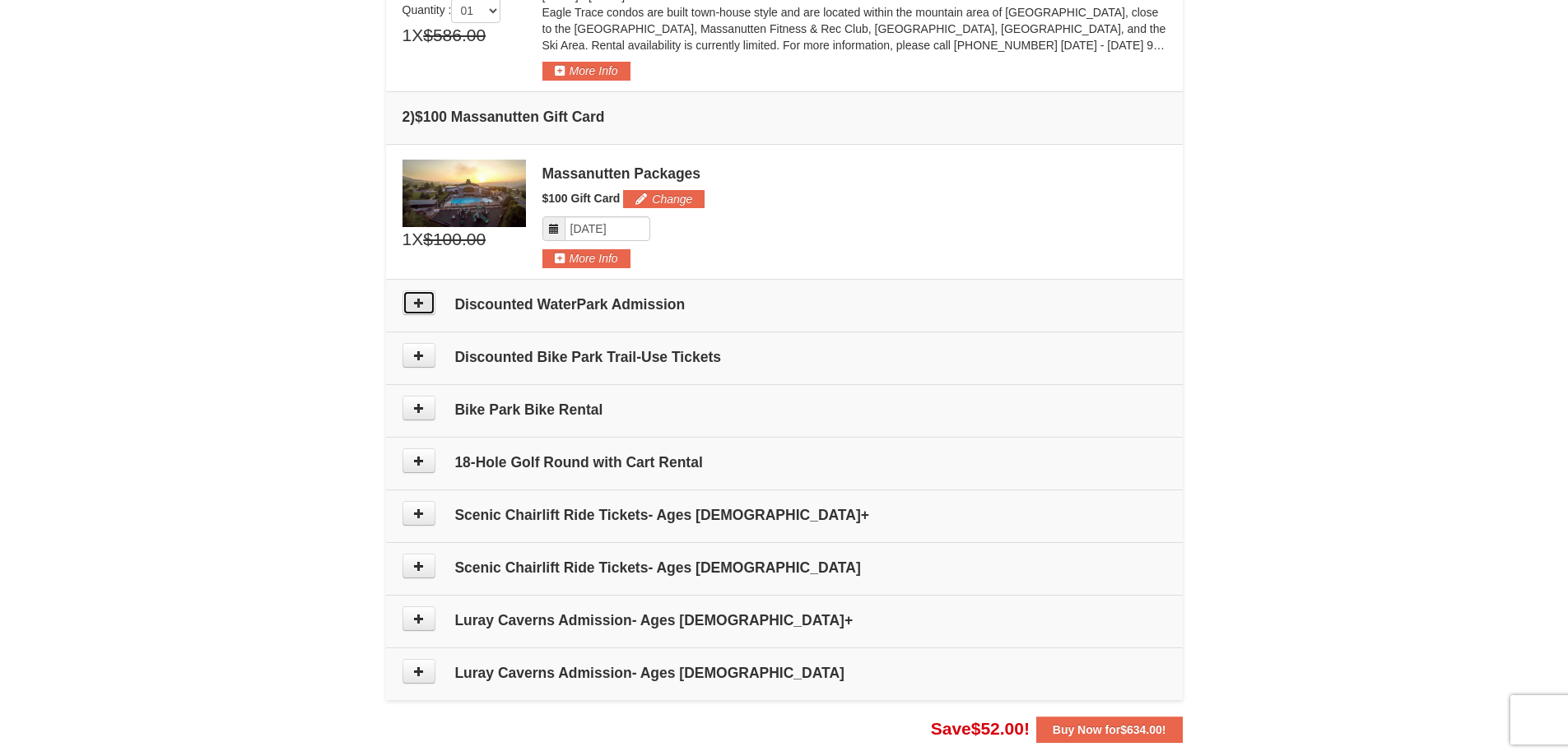
click at [415, 313] on button at bounding box center [419, 303] width 33 height 24
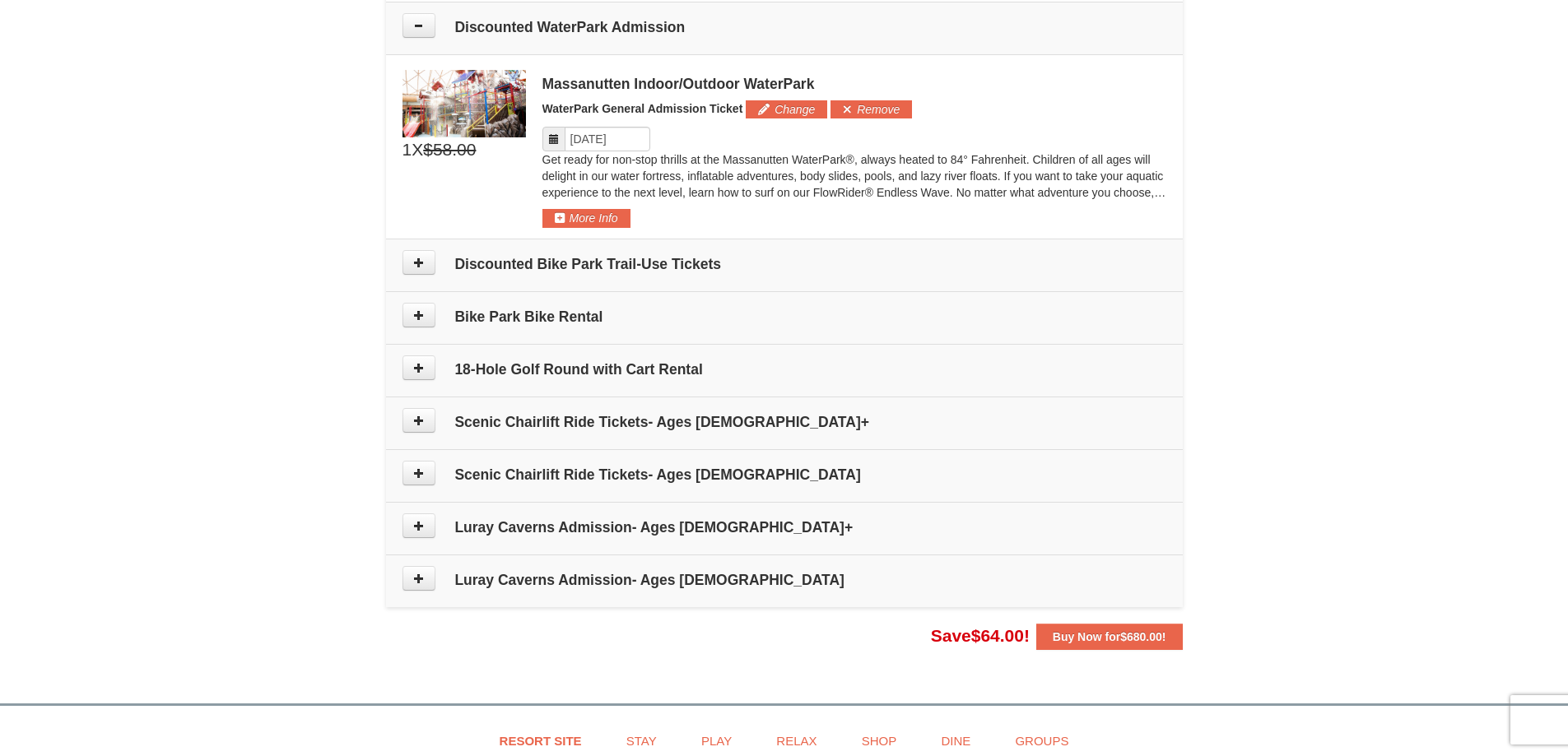
scroll to position [855, 0]
click at [425, 263] on button at bounding box center [419, 261] width 33 height 24
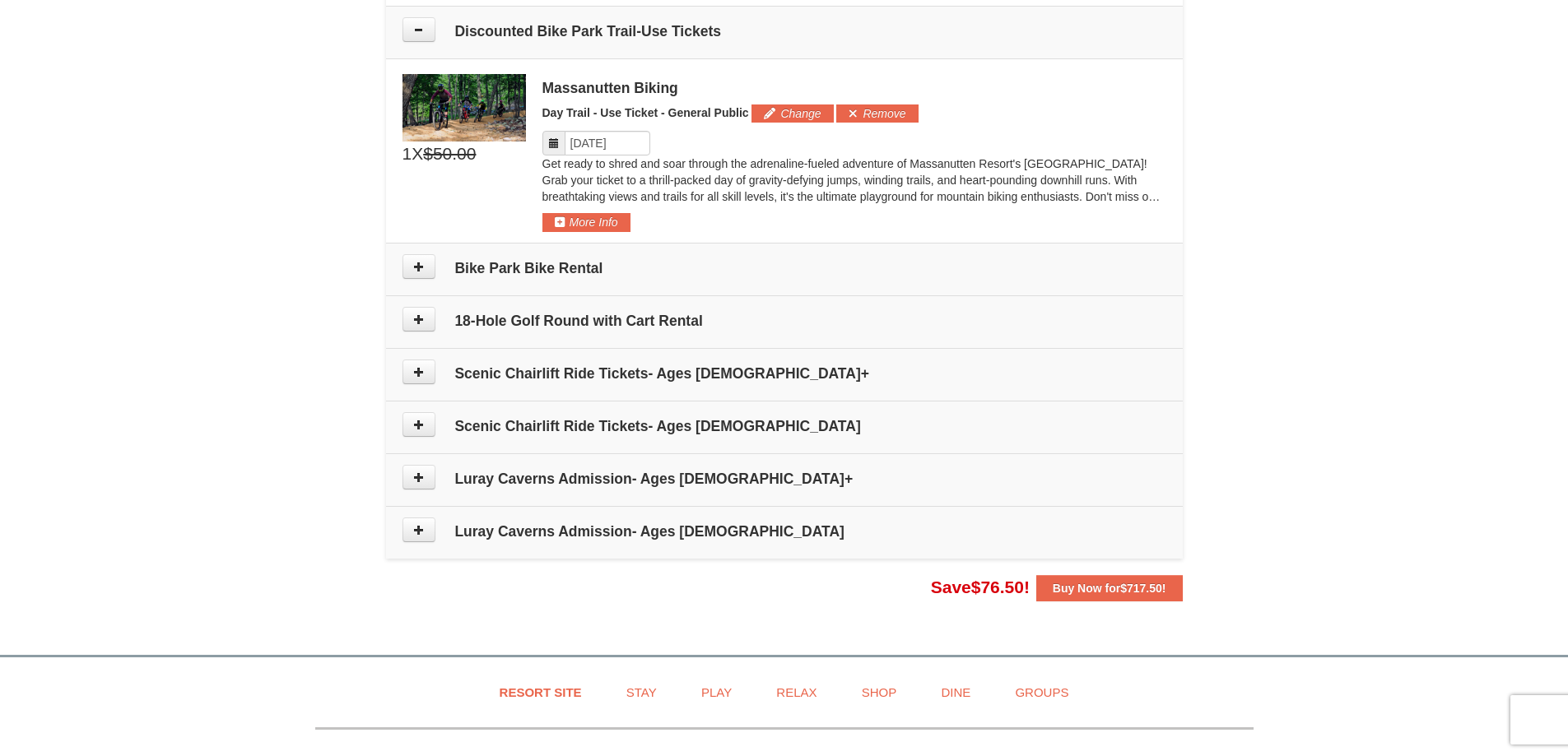
scroll to position [1091, 0]
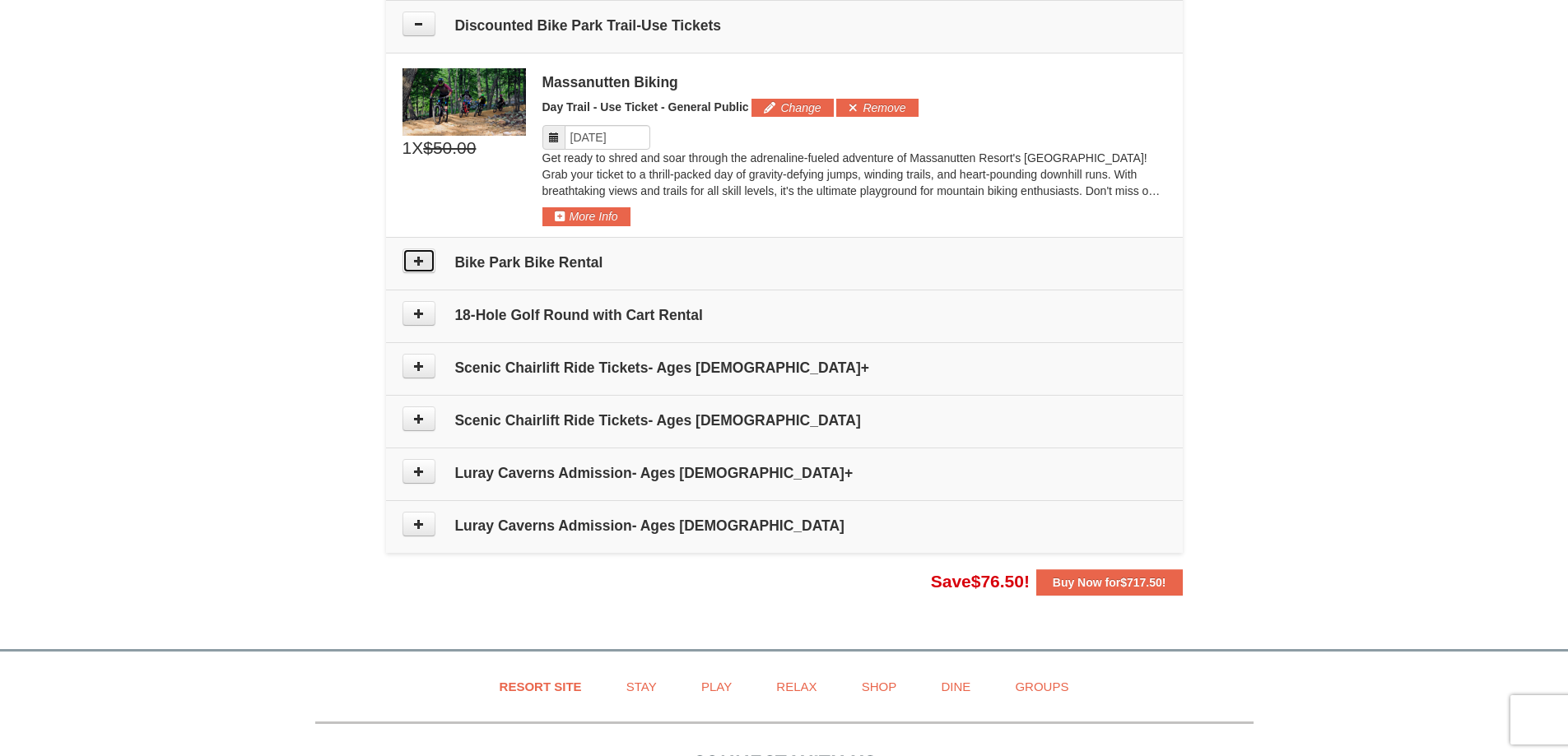
click at [425, 263] on button at bounding box center [419, 261] width 33 height 24
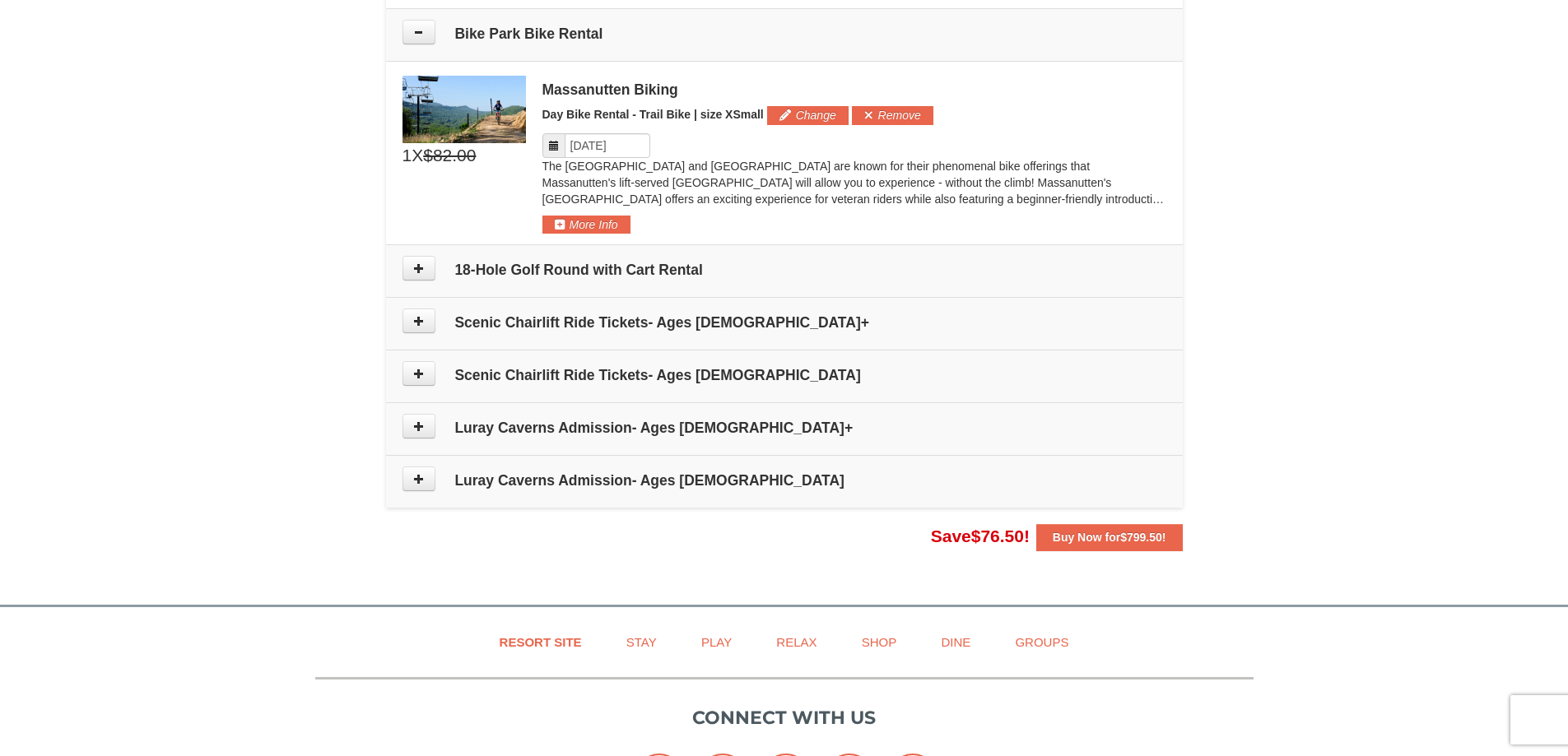
scroll to position [1329, 0]
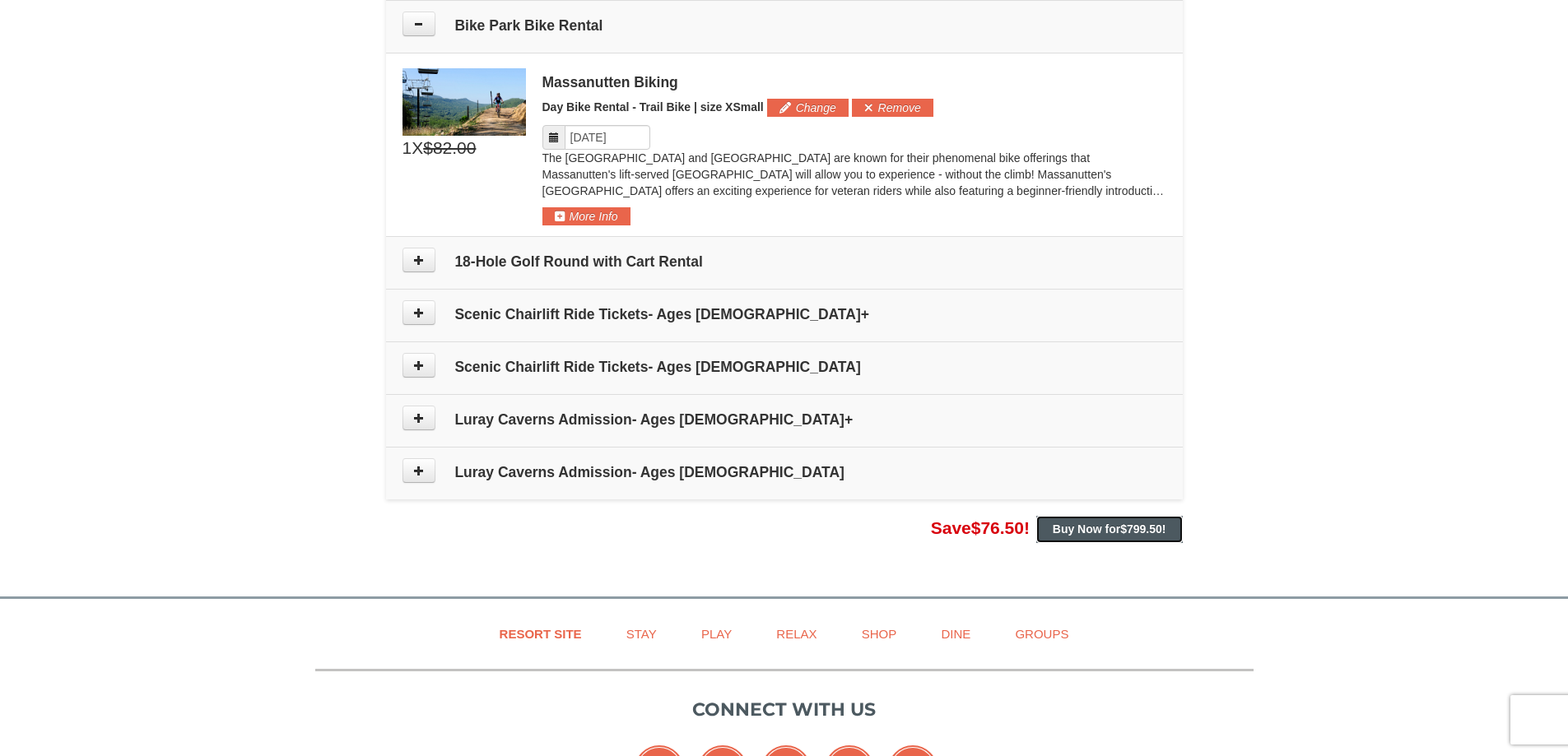
click at [1102, 527] on strong "Buy Now for $799.50 !" at bounding box center [1109, 528] width 114 height 13
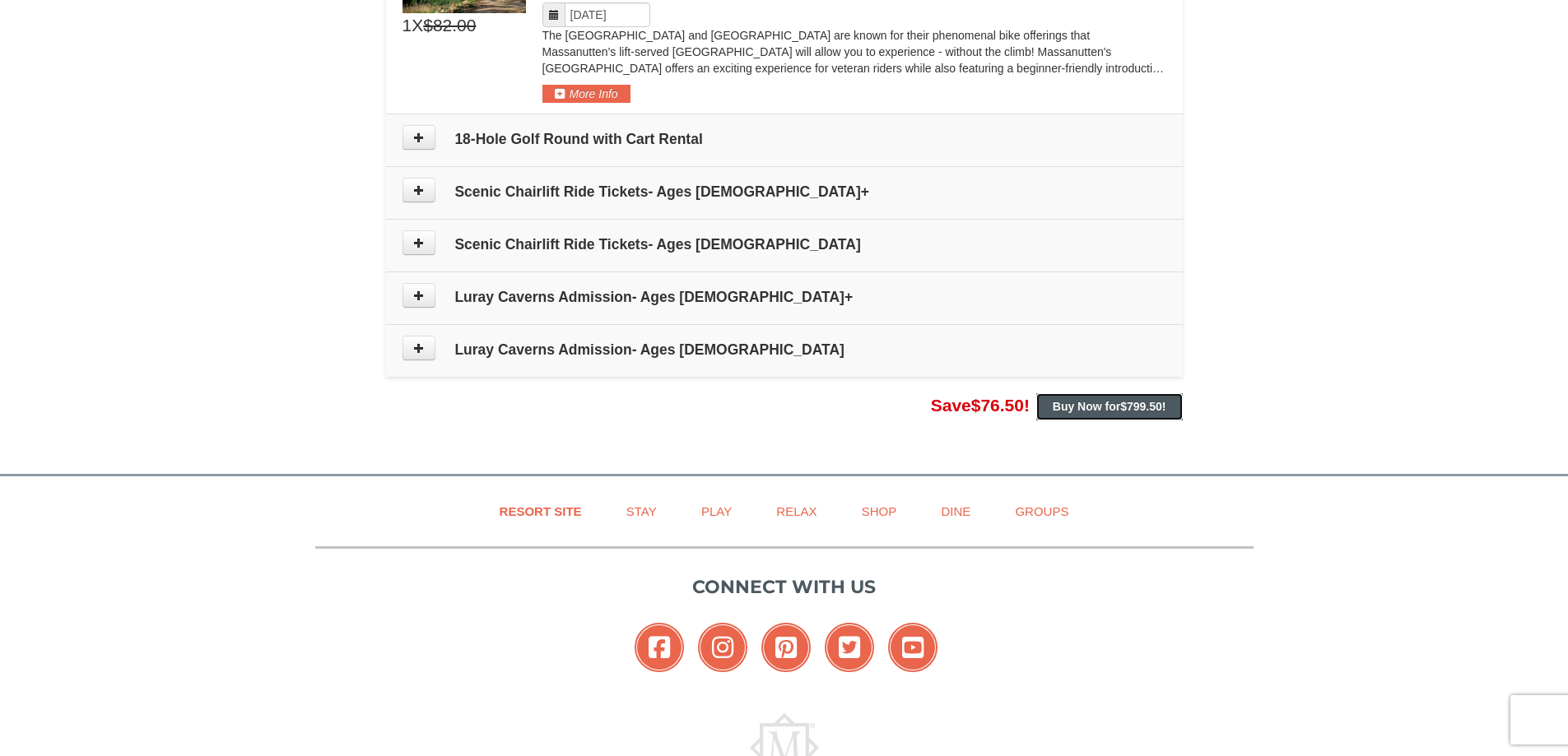
scroll to position [1411, 0]
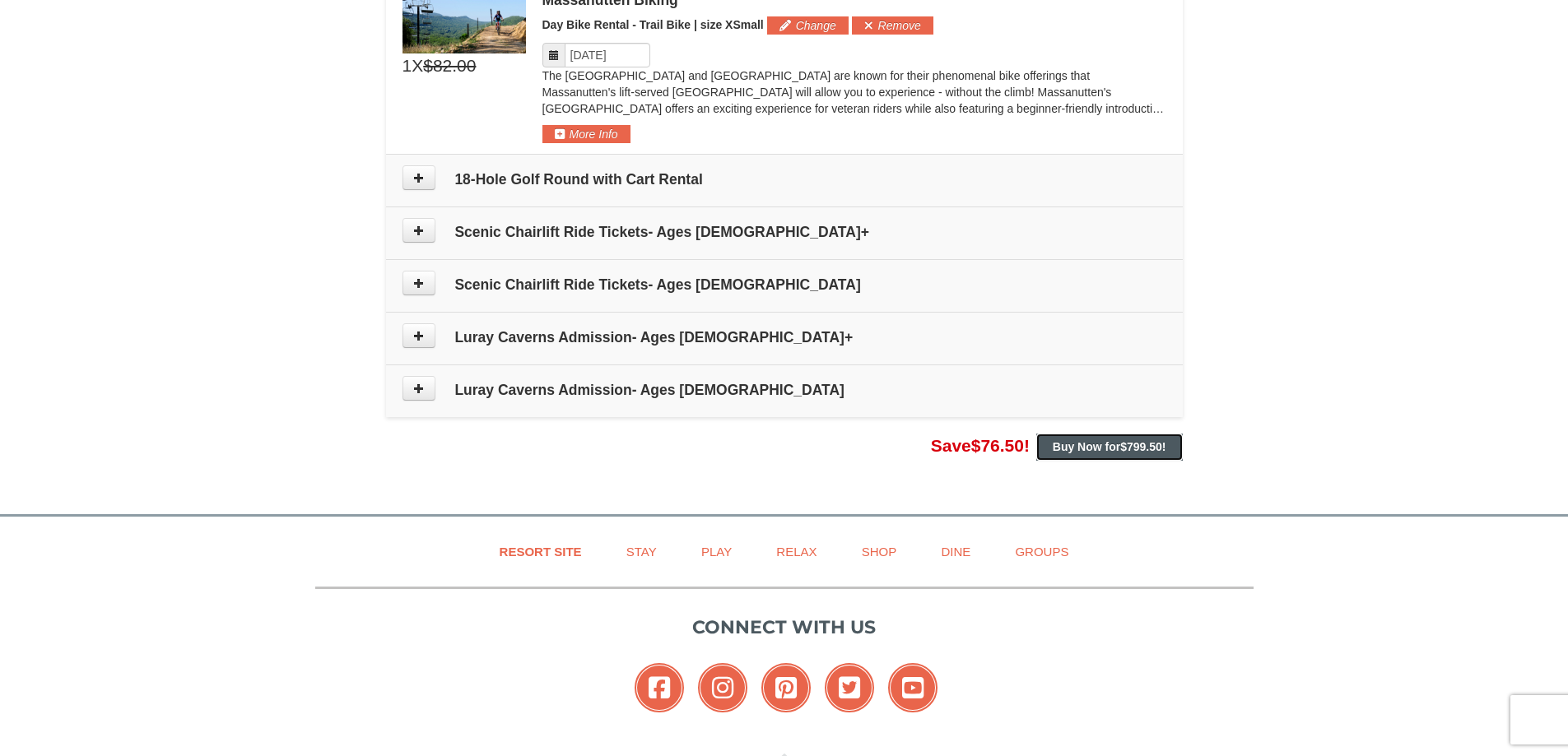
click at [1083, 440] on strong "Buy Now for $799.50 !" at bounding box center [1109, 446] width 114 height 13
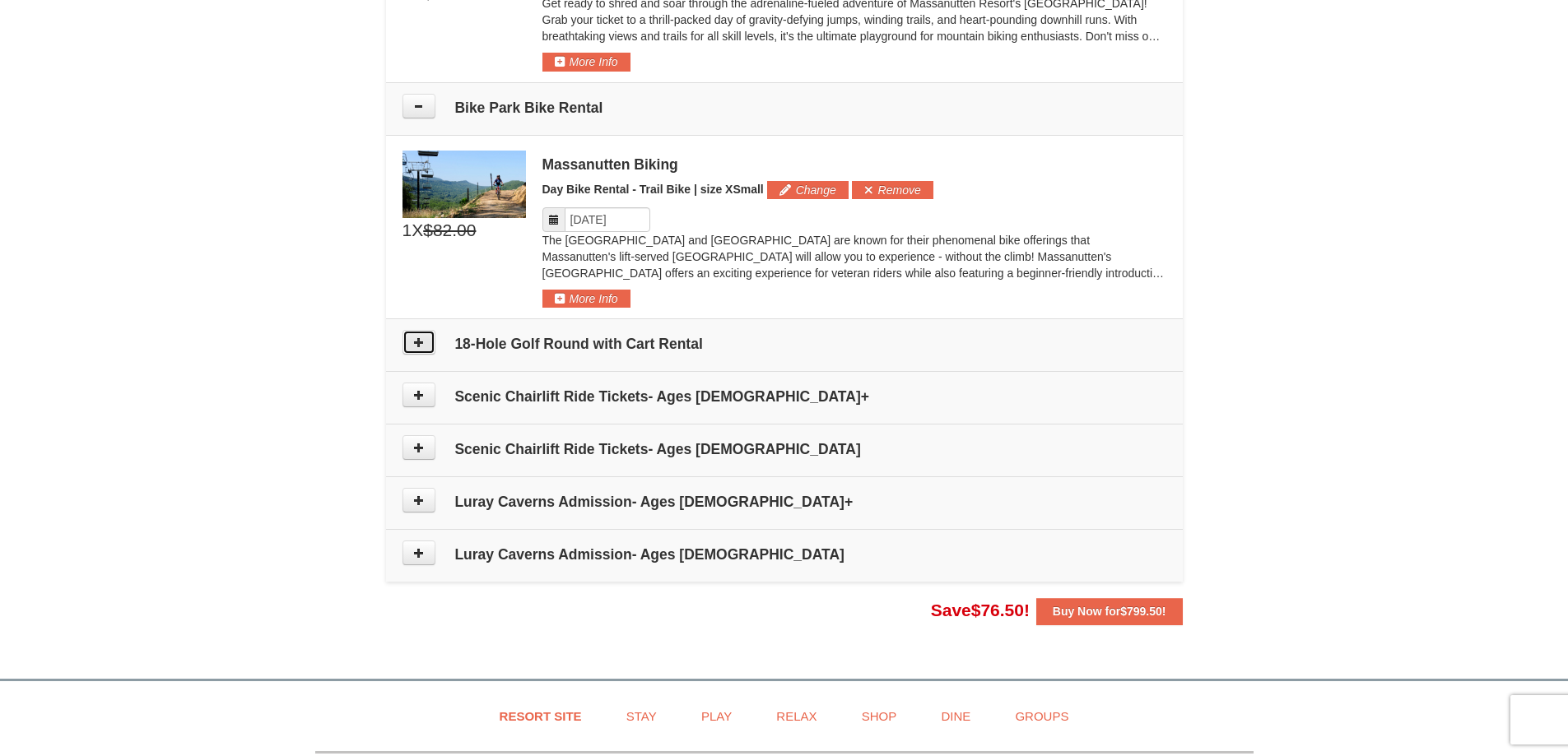
click at [427, 347] on button at bounding box center [419, 342] width 33 height 24
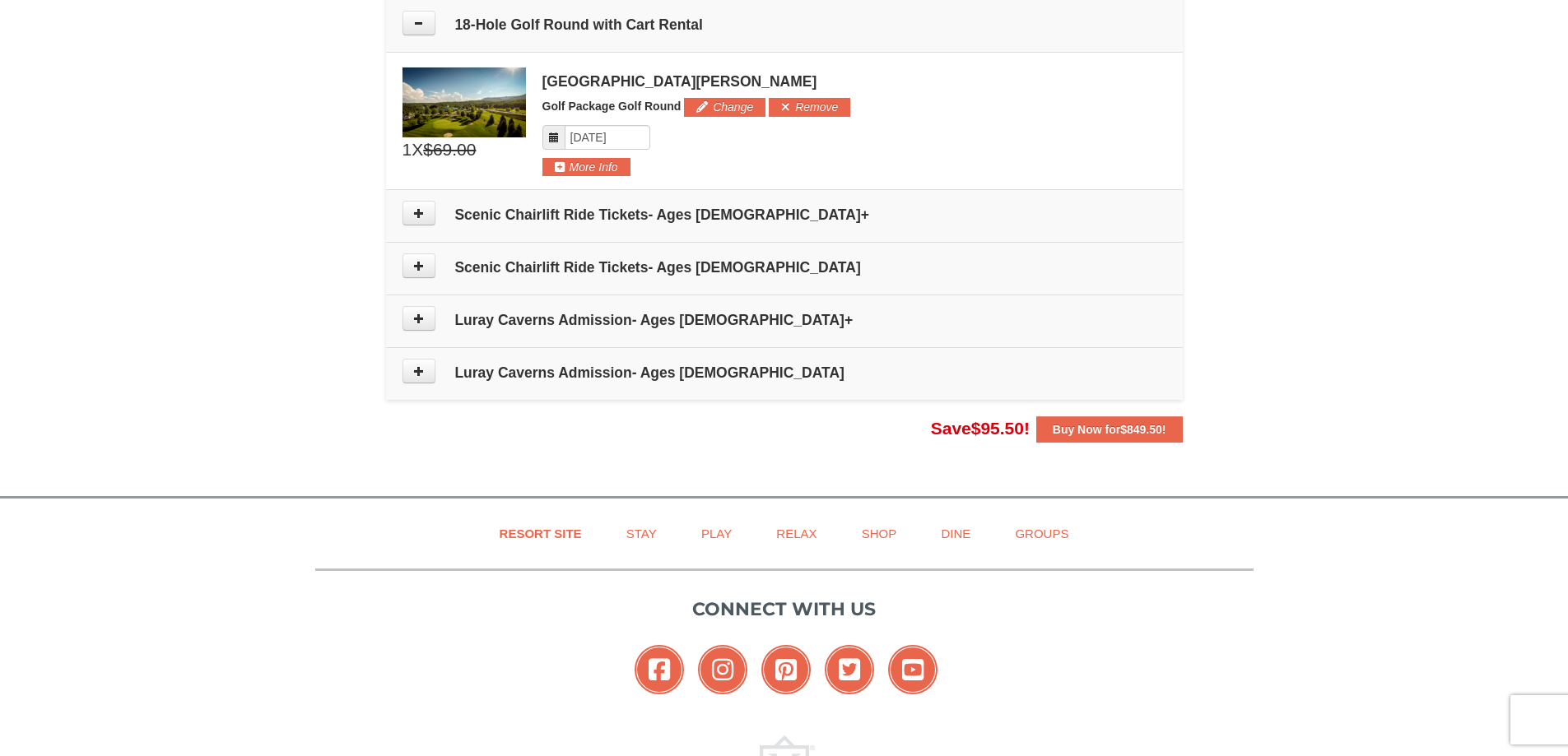
scroll to position [1483, 0]
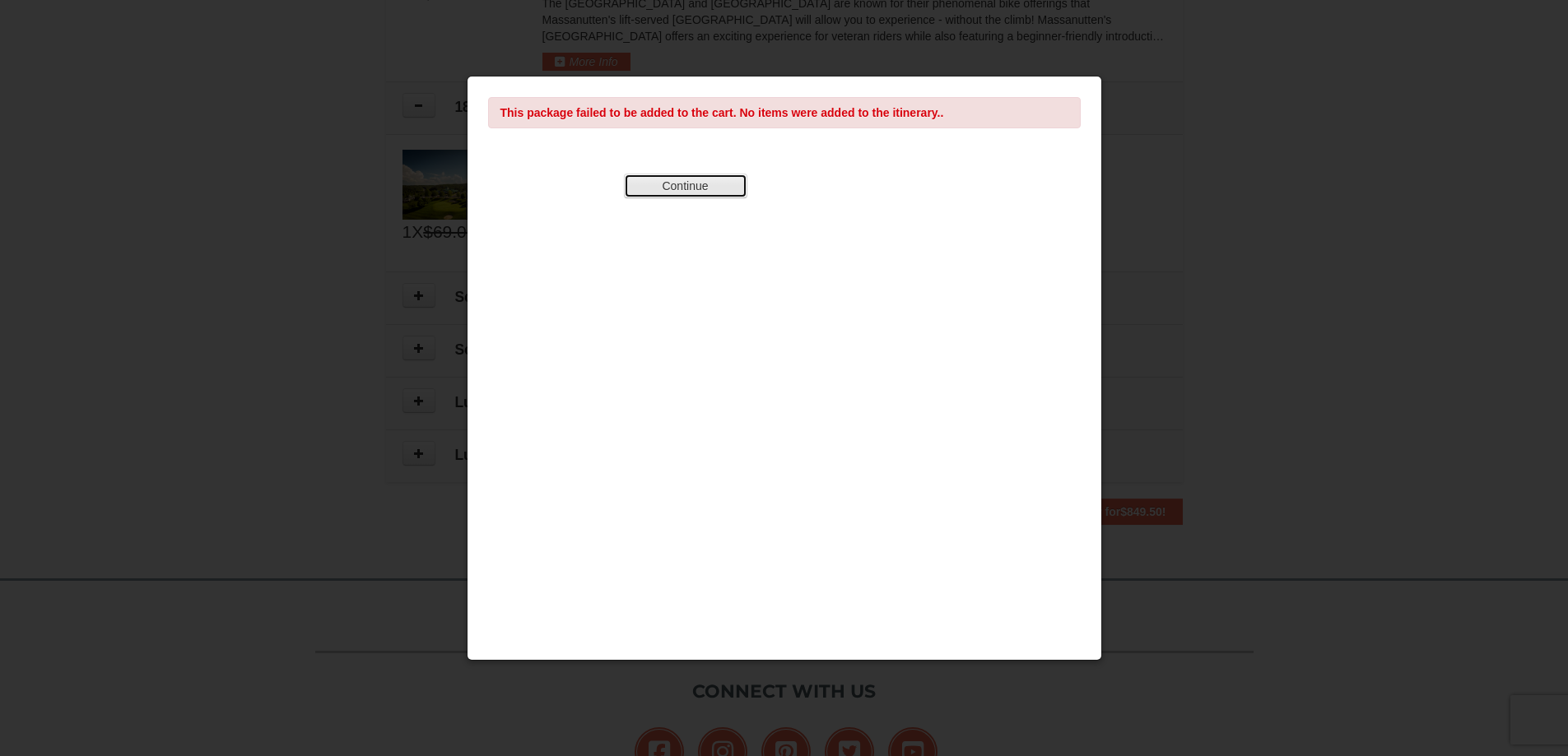
click at [731, 182] on button "Continue" at bounding box center [685, 186] width 123 height 24
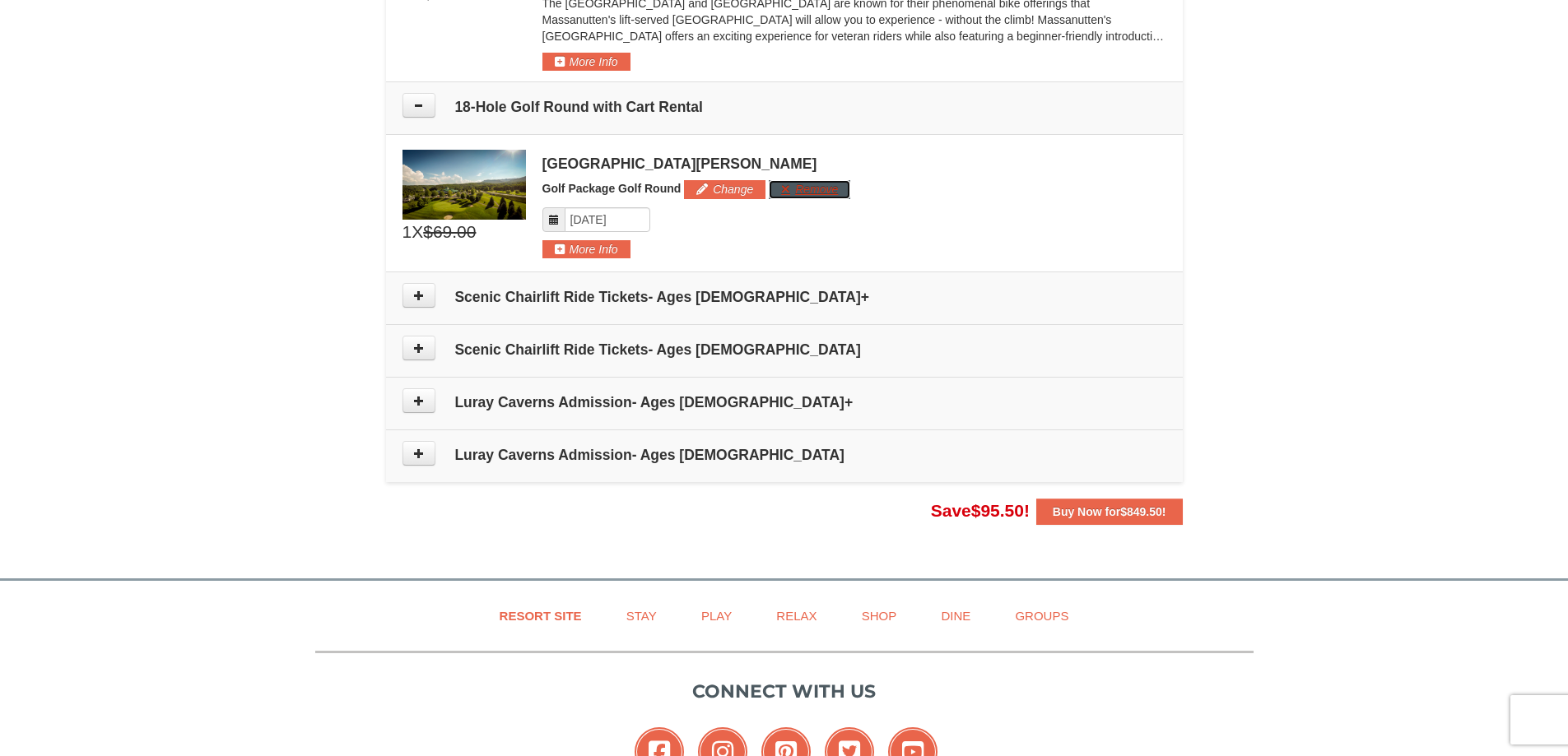
click at [790, 183] on button "Remove" at bounding box center [809, 189] width 81 height 18
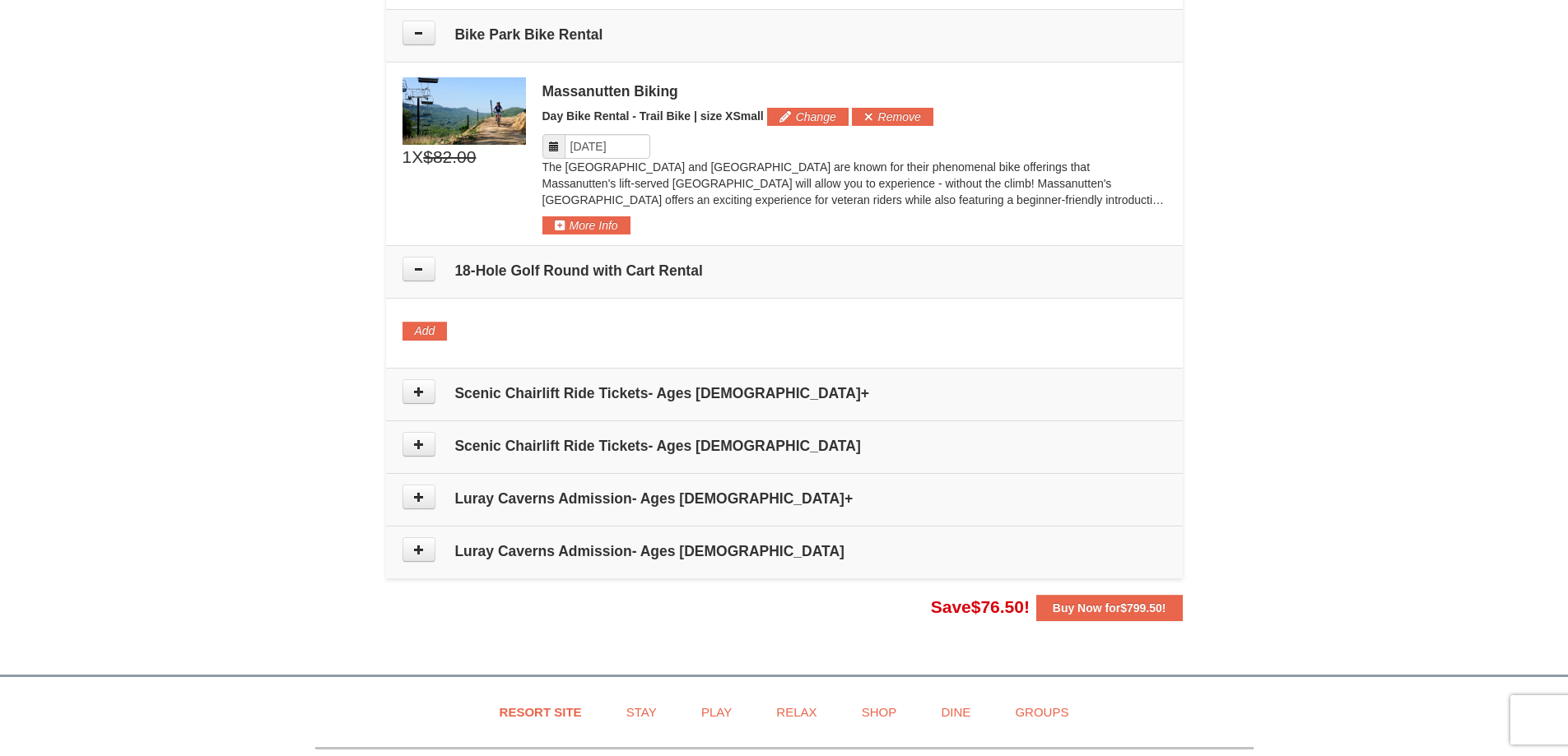
scroll to position [1318, 0]
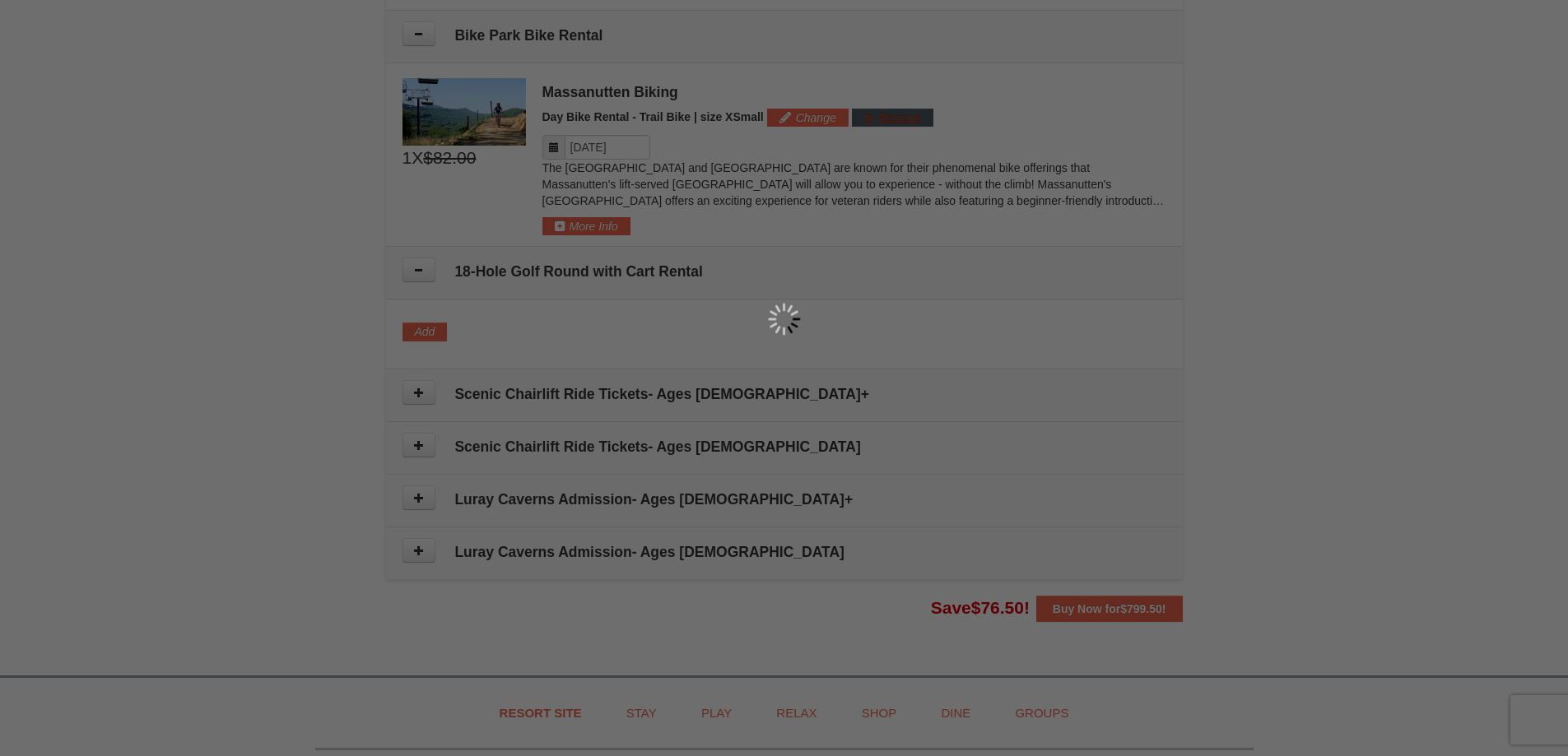
click at [899, 117] on div at bounding box center [784, 378] width 1568 height 756
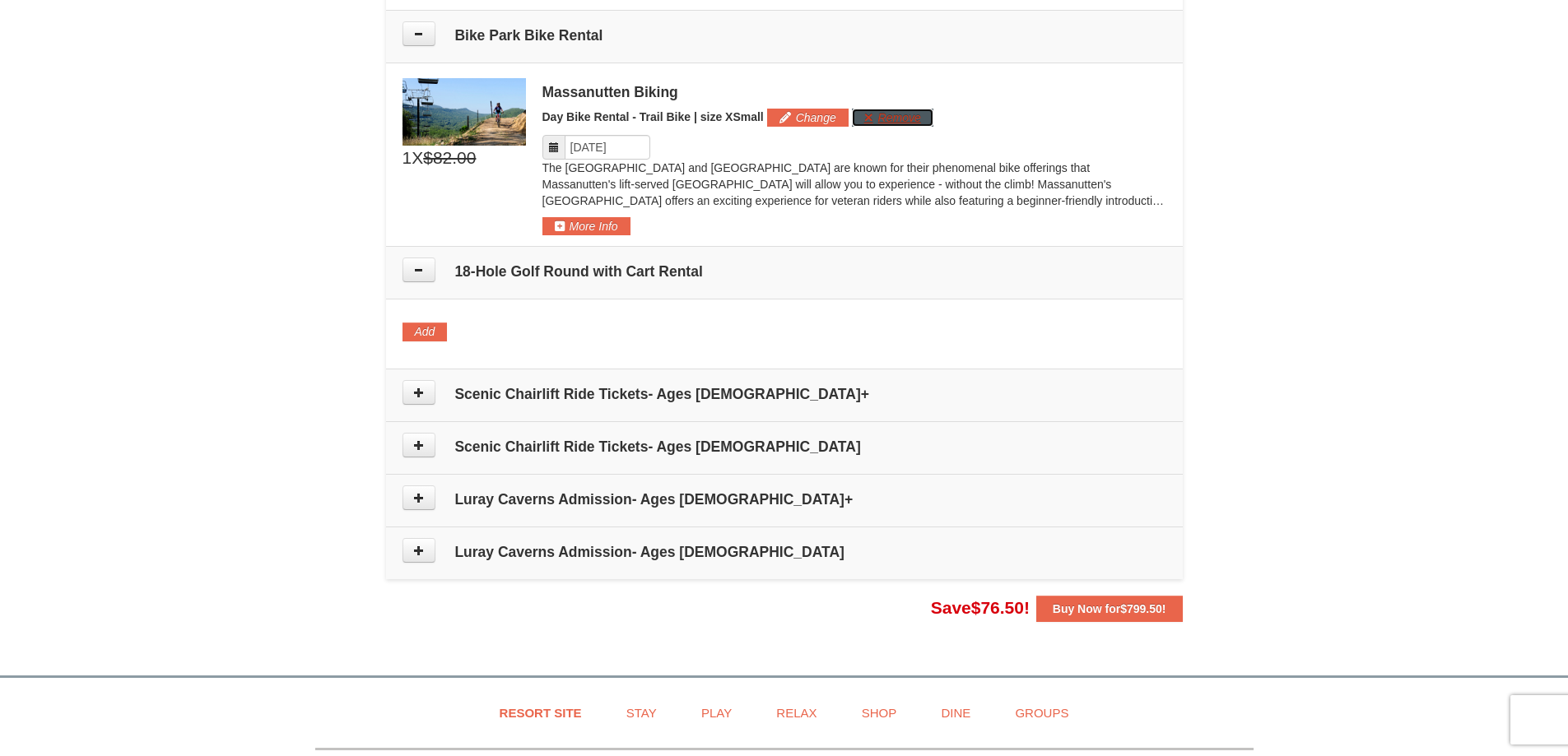
click at [901, 123] on button "Remove" at bounding box center [892, 117] width 81 height 18
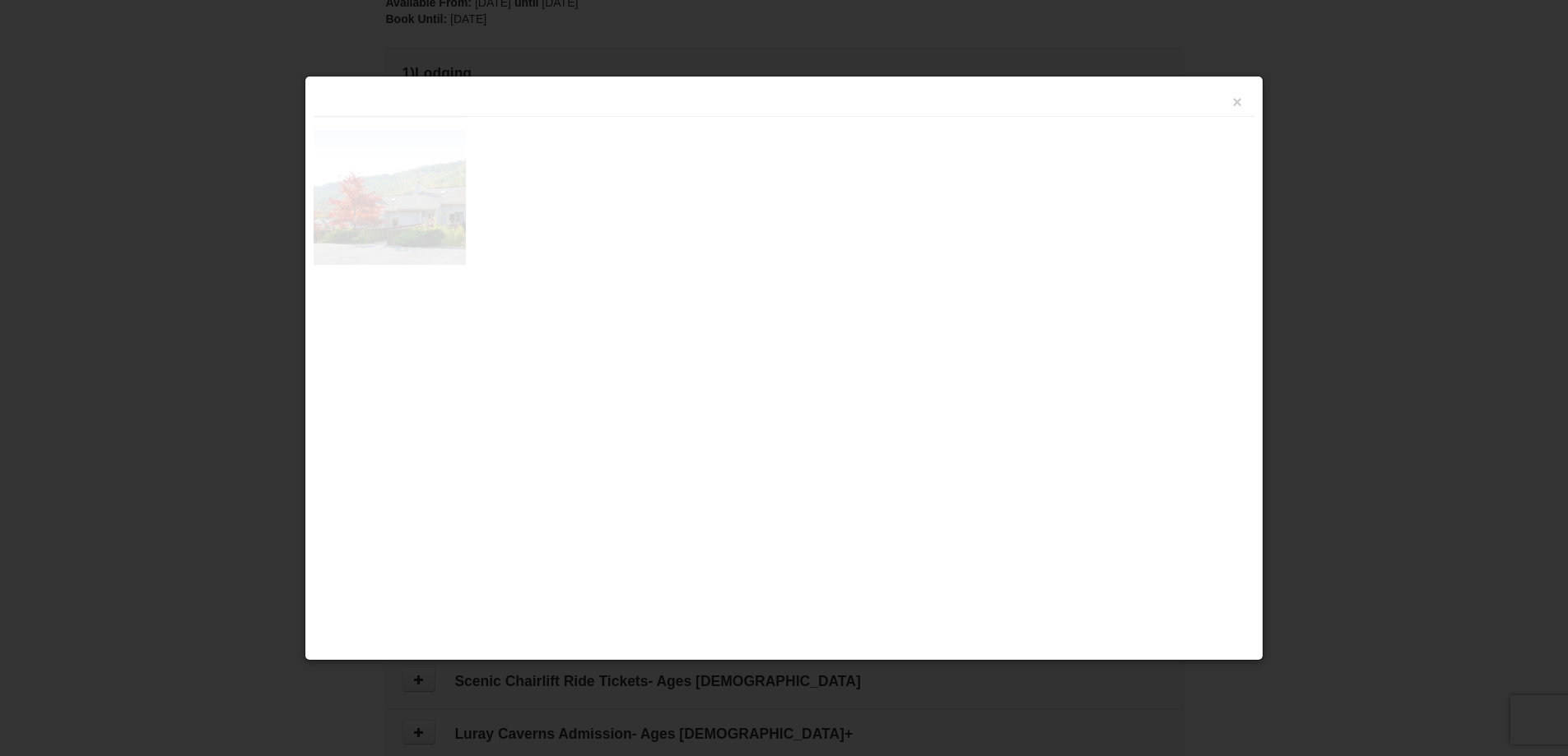
scroll to position [504, 0]
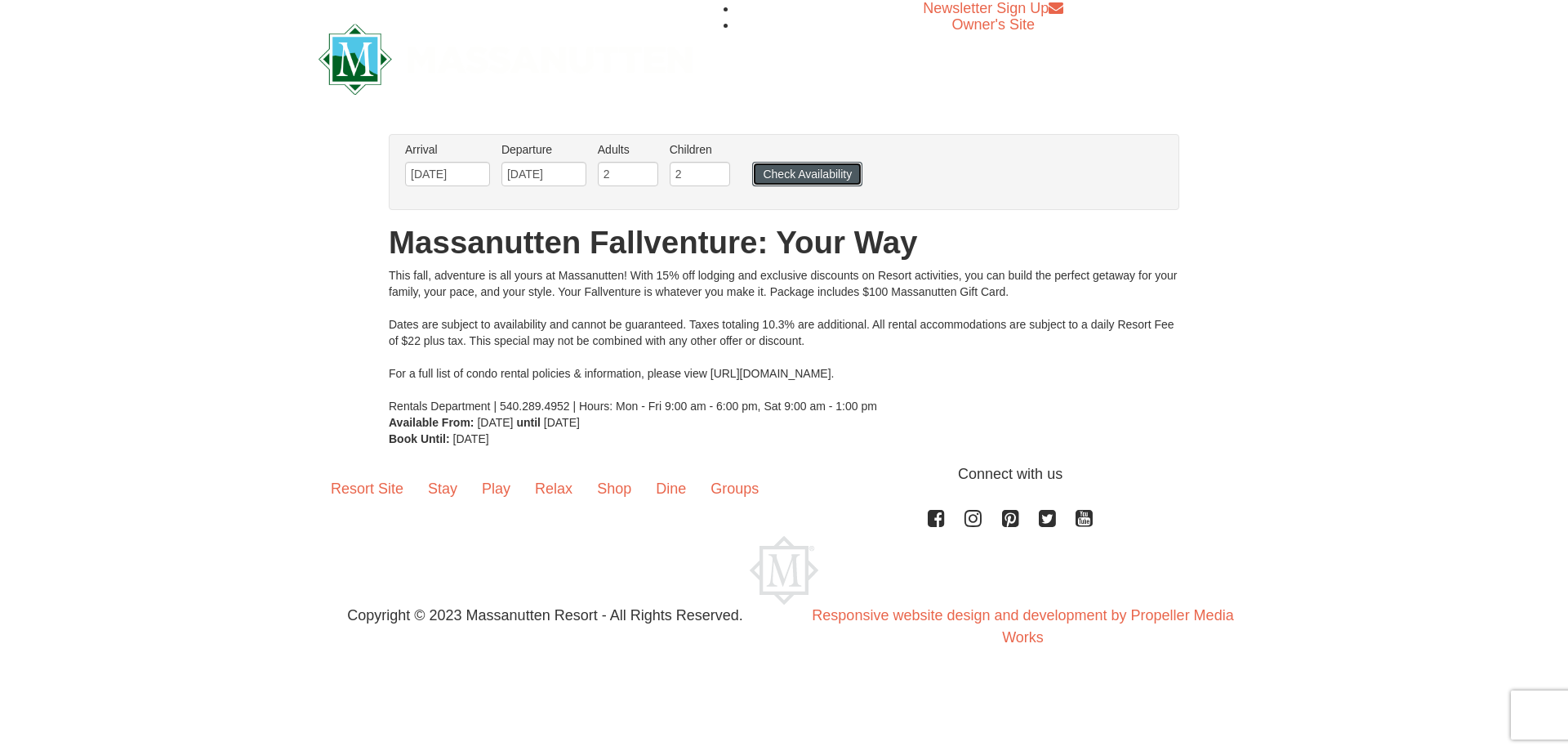
click at [794, 174] on button "Check Availability" at bounding box center [807, 174] width 110 height 24
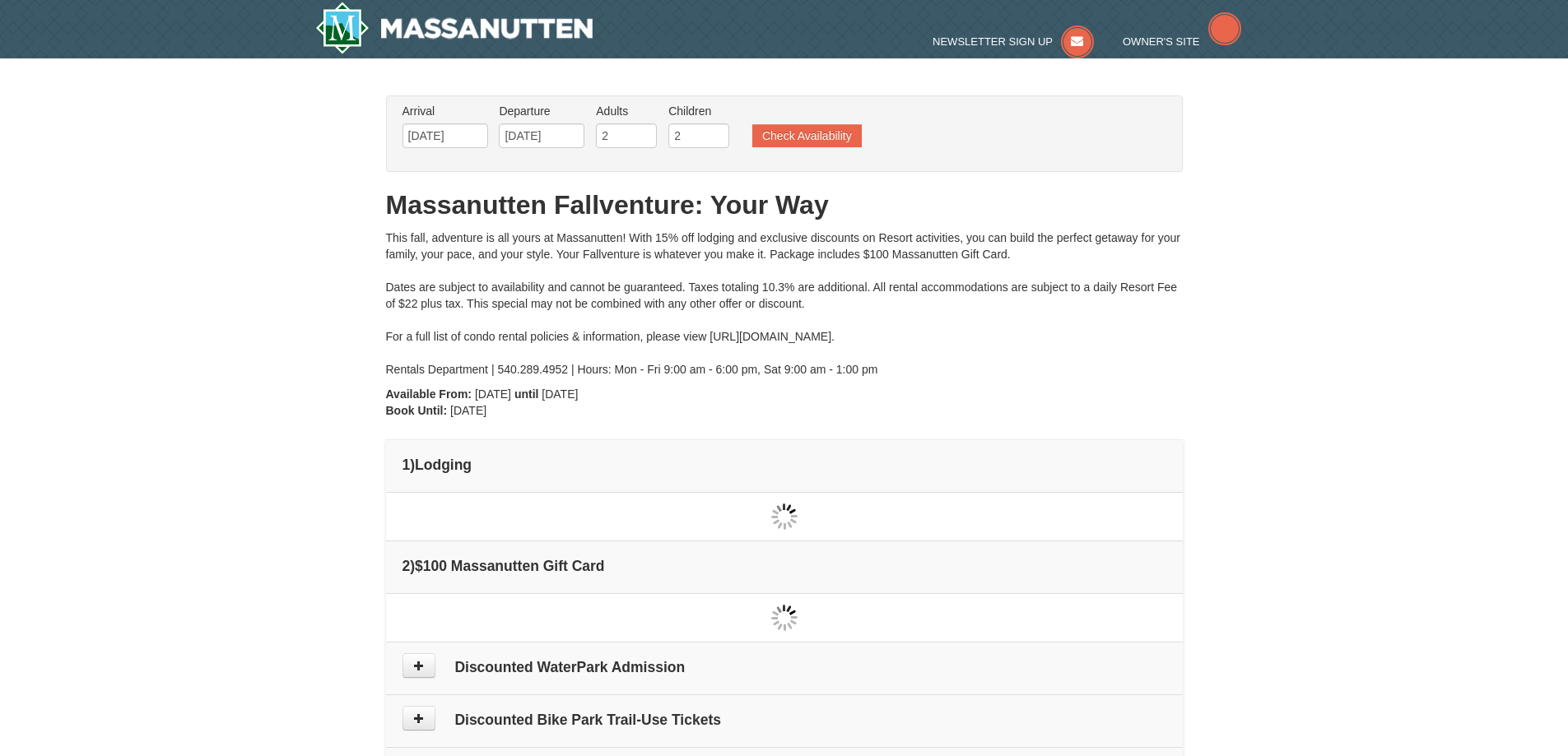
type input "[DATE]"
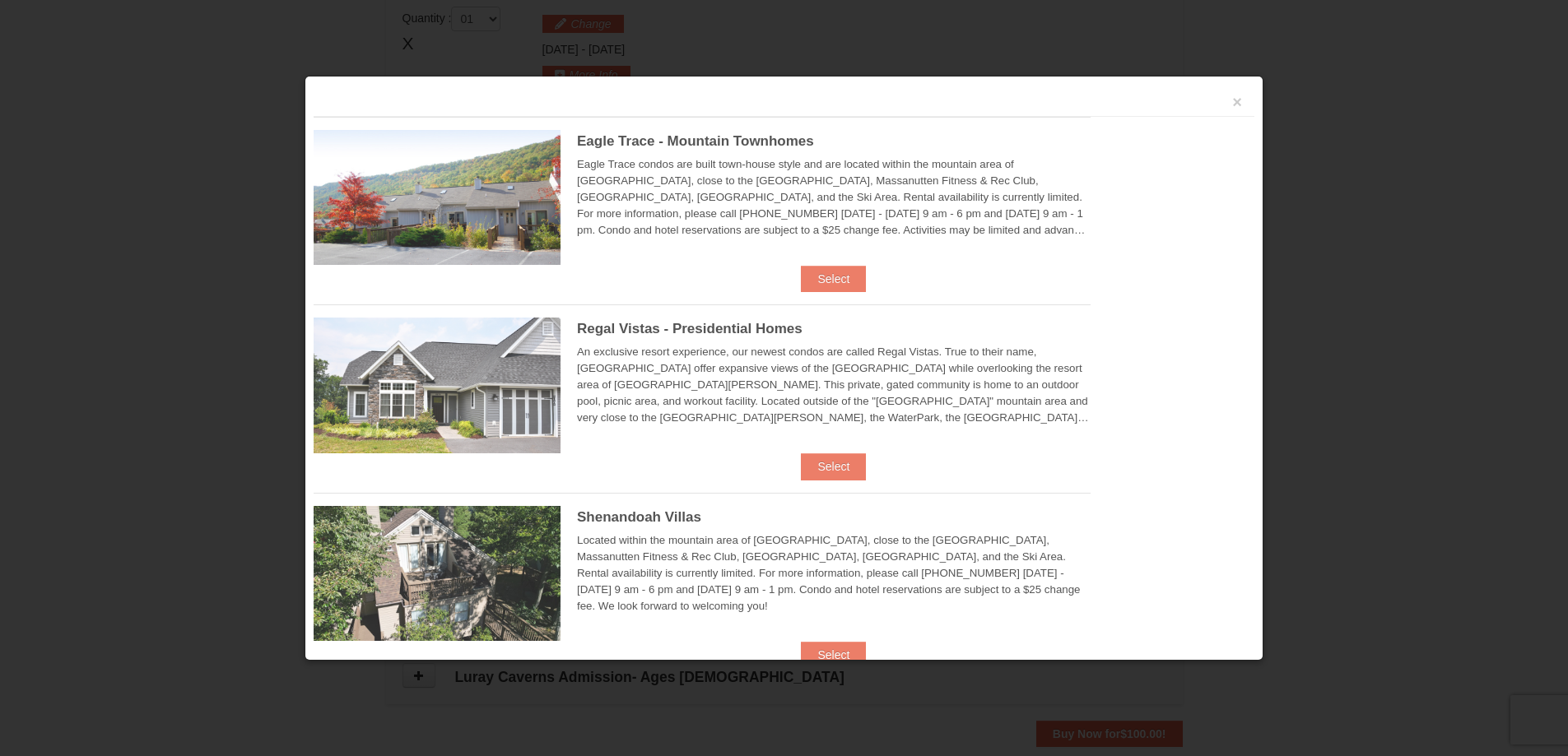
scroll to position [504, 0]
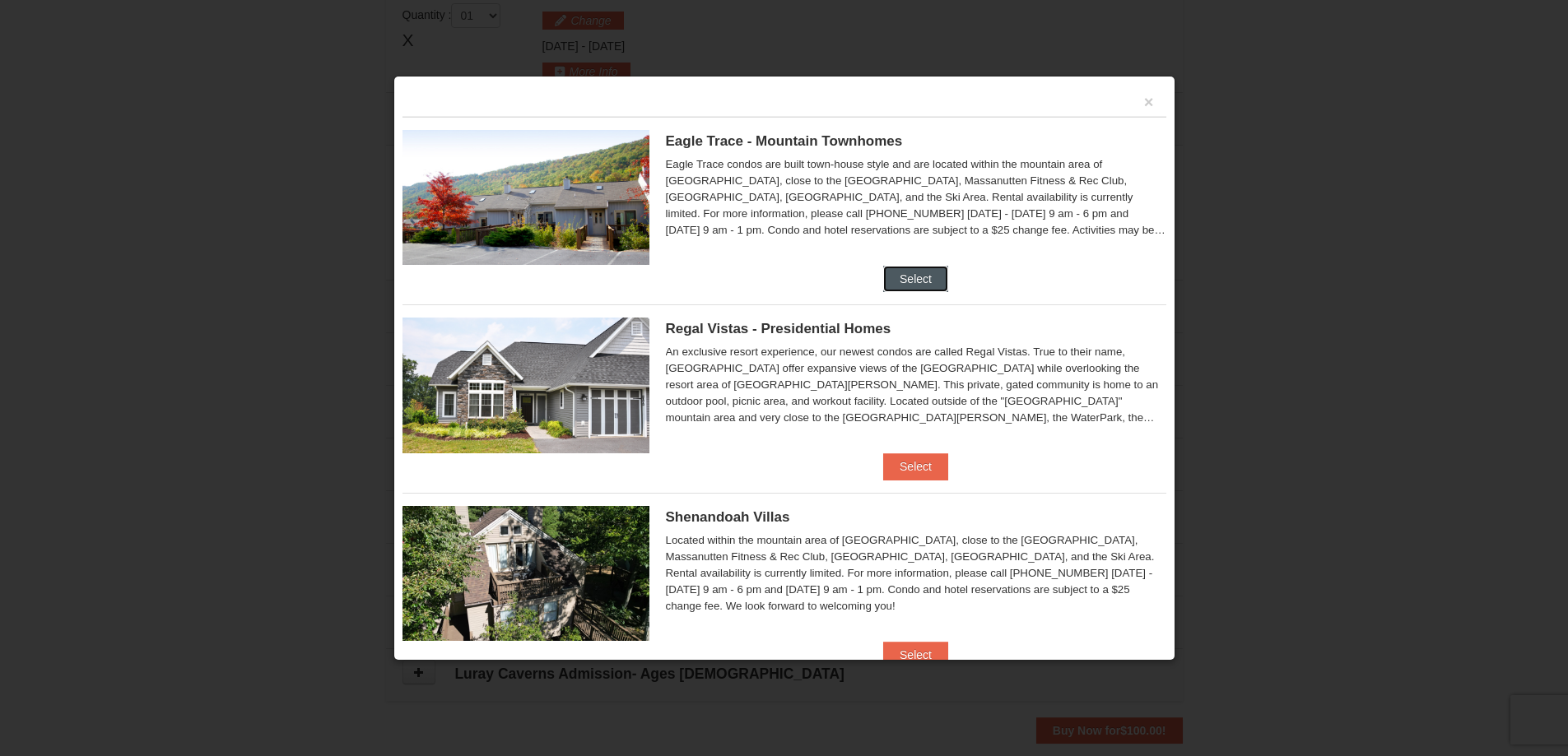
drag, startPoint x: 908, startPoint y: 289, endPoint x: 900, endPoint y: 292, distance: 8.5
click at [906, 290] on button "Select" at bounding box center [915, 278] width 65 height 26
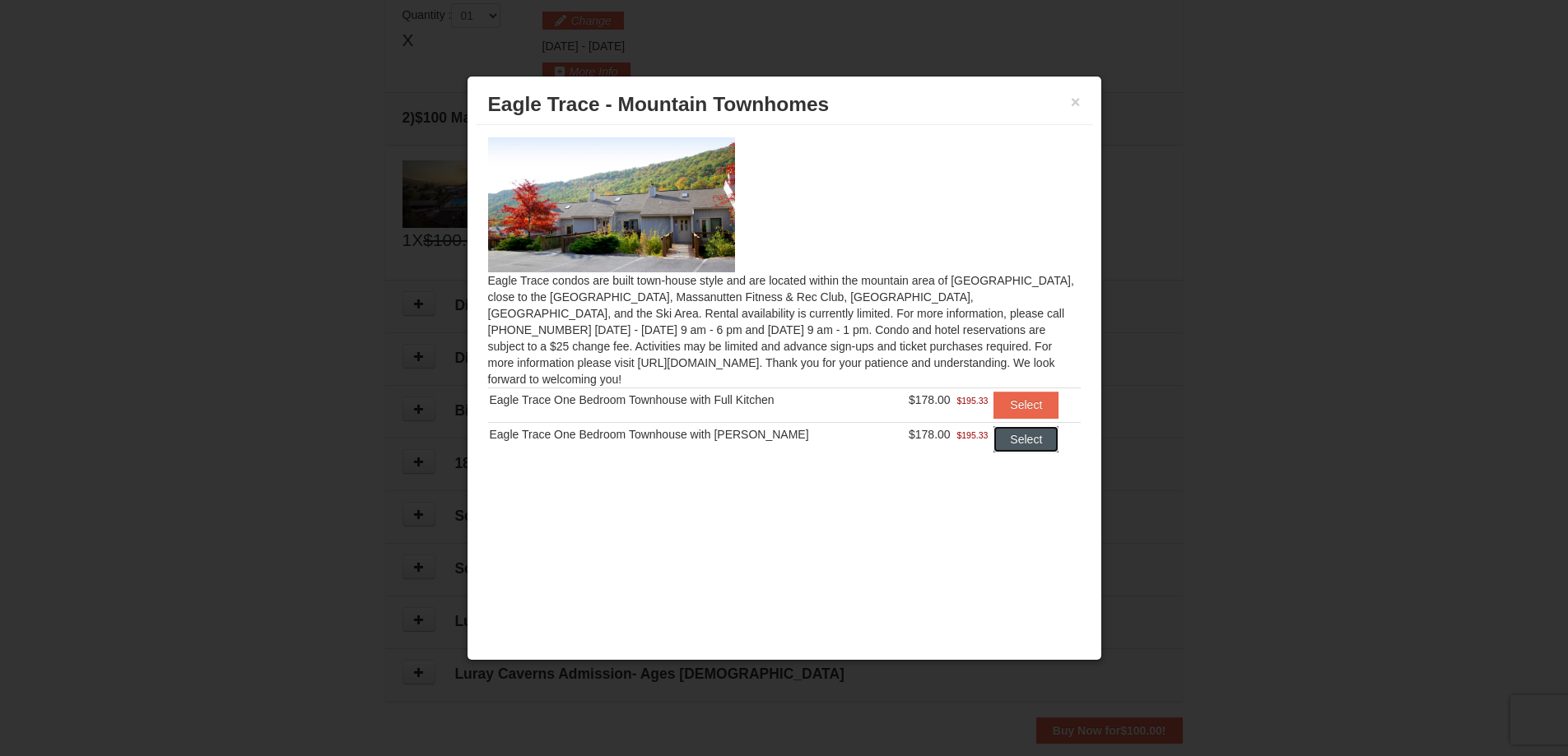
click at [1004, 430] on button "Select" at bounding box center [1026, 439] width 65 height 26
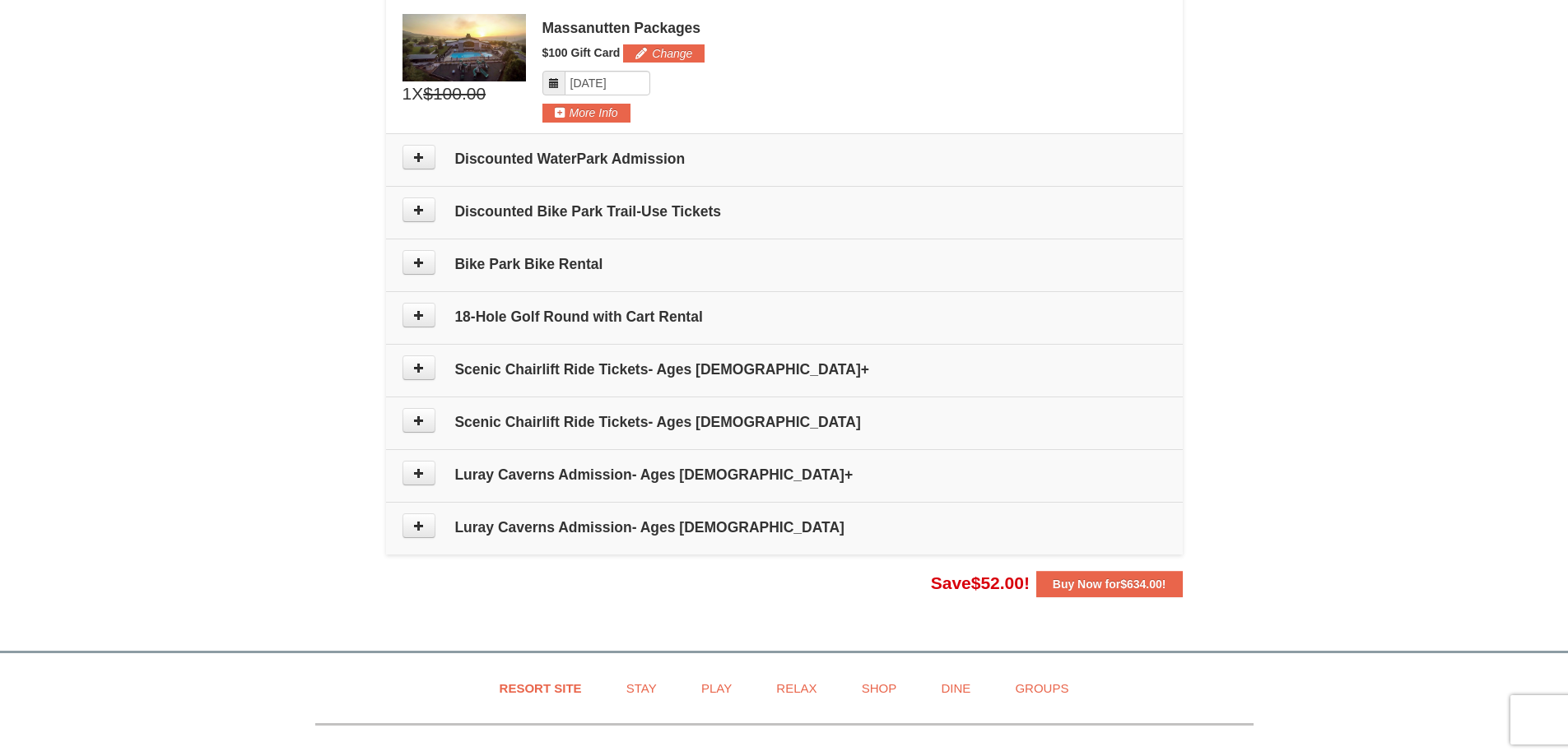
scroll to position [682, 0]
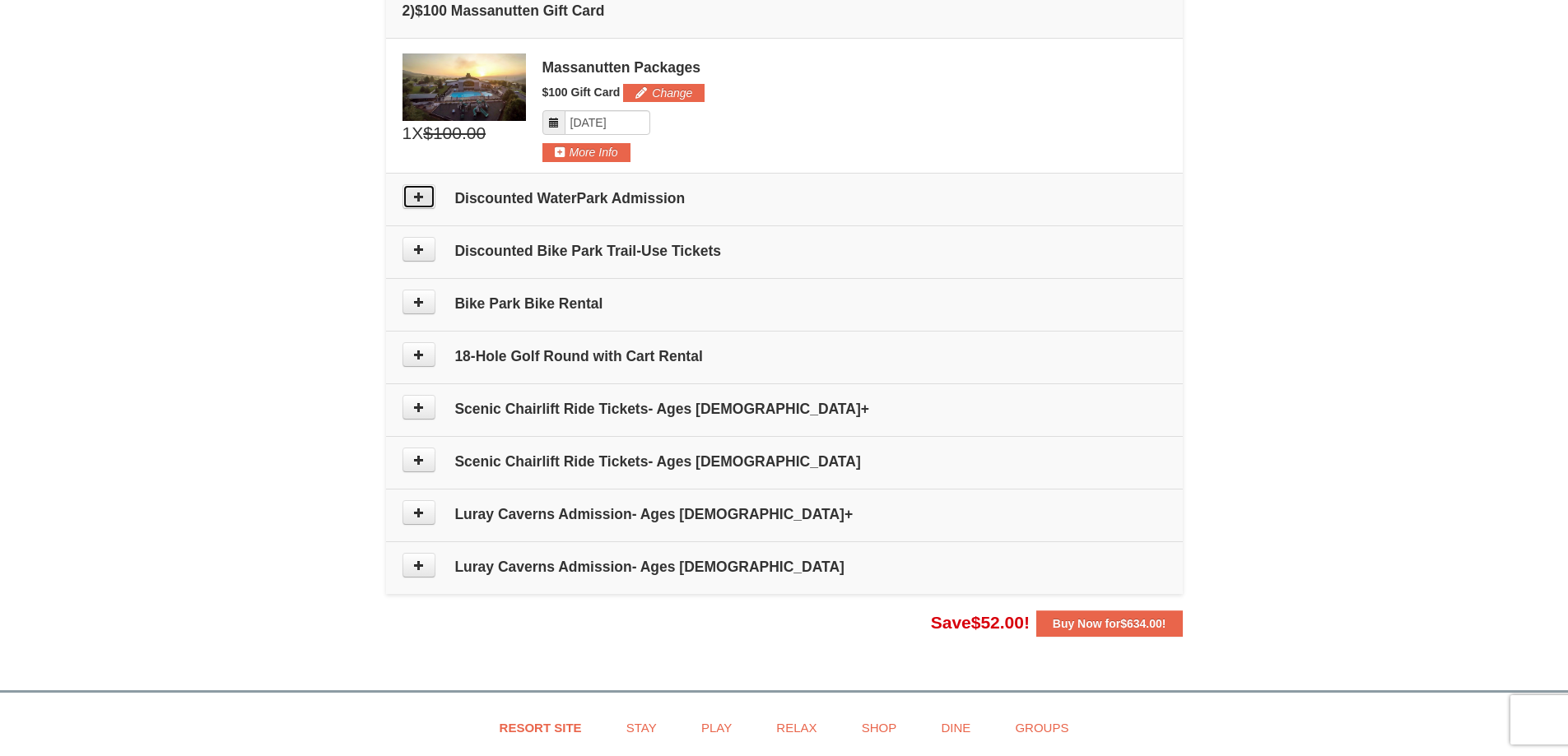
click at [415, 195] on icon at bounding box center [418, 196] width 11 height 11
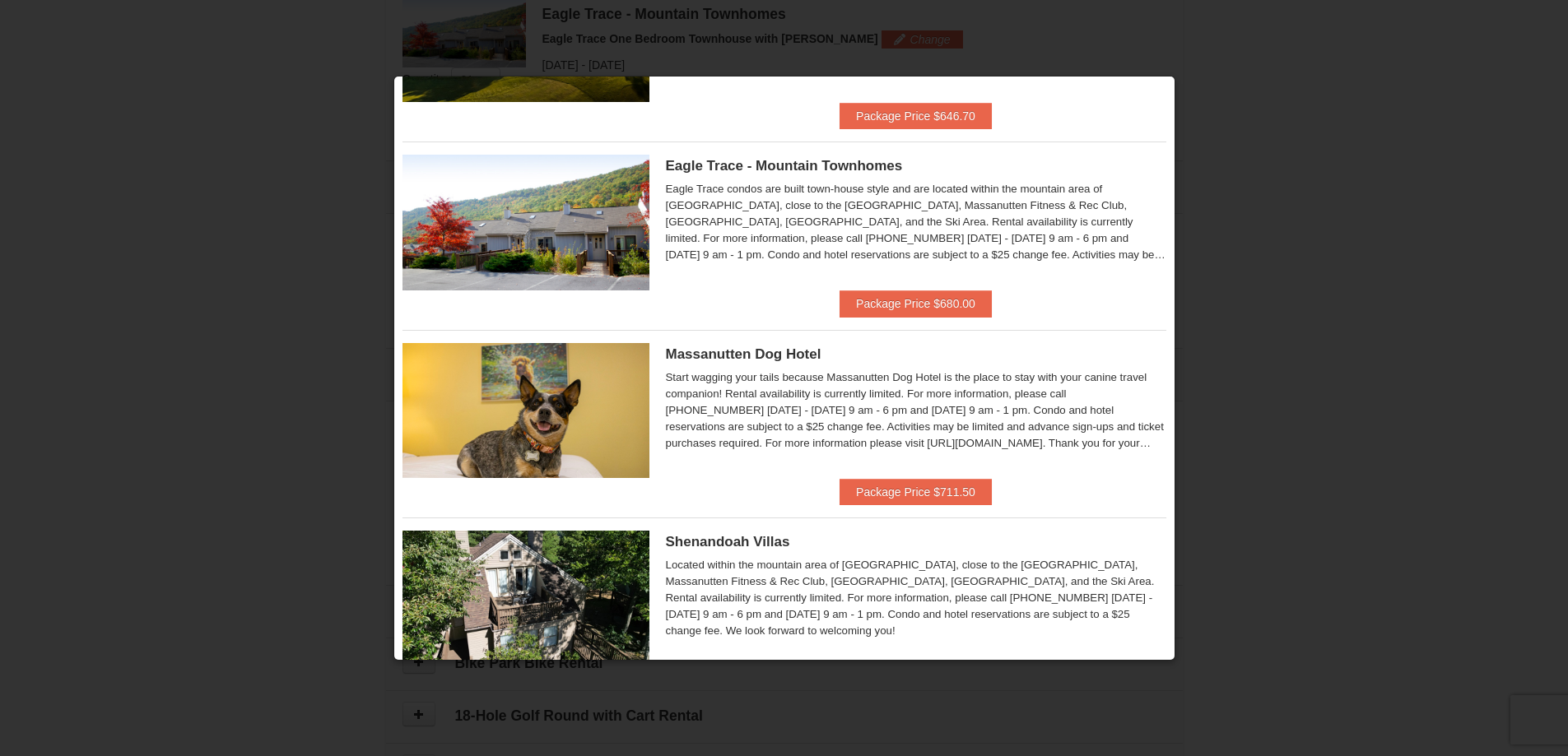
scroll to position [0, 0]
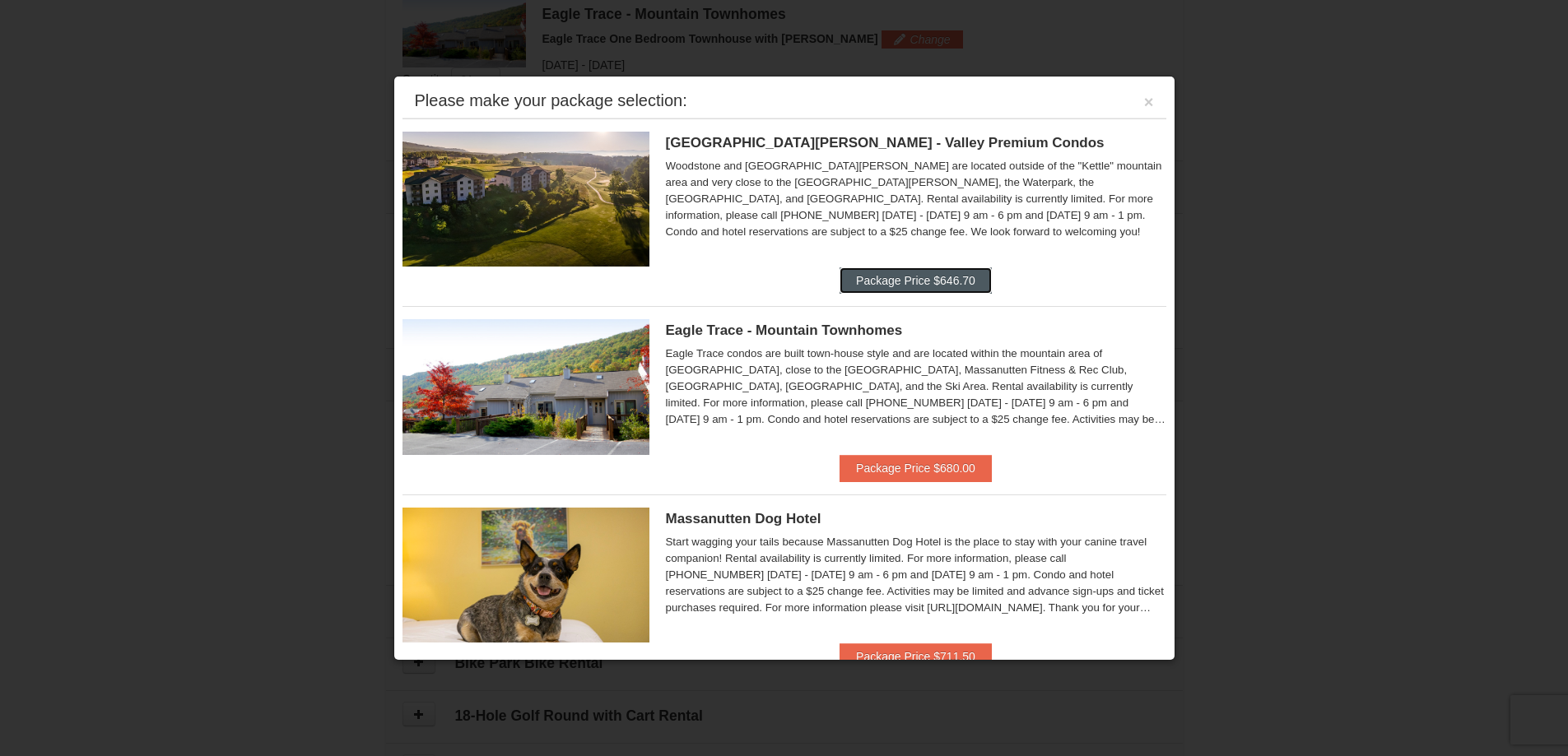
click at [892, 281] on button "Package Price $646.70" at bounding box center [915, 280] width 152 height 26
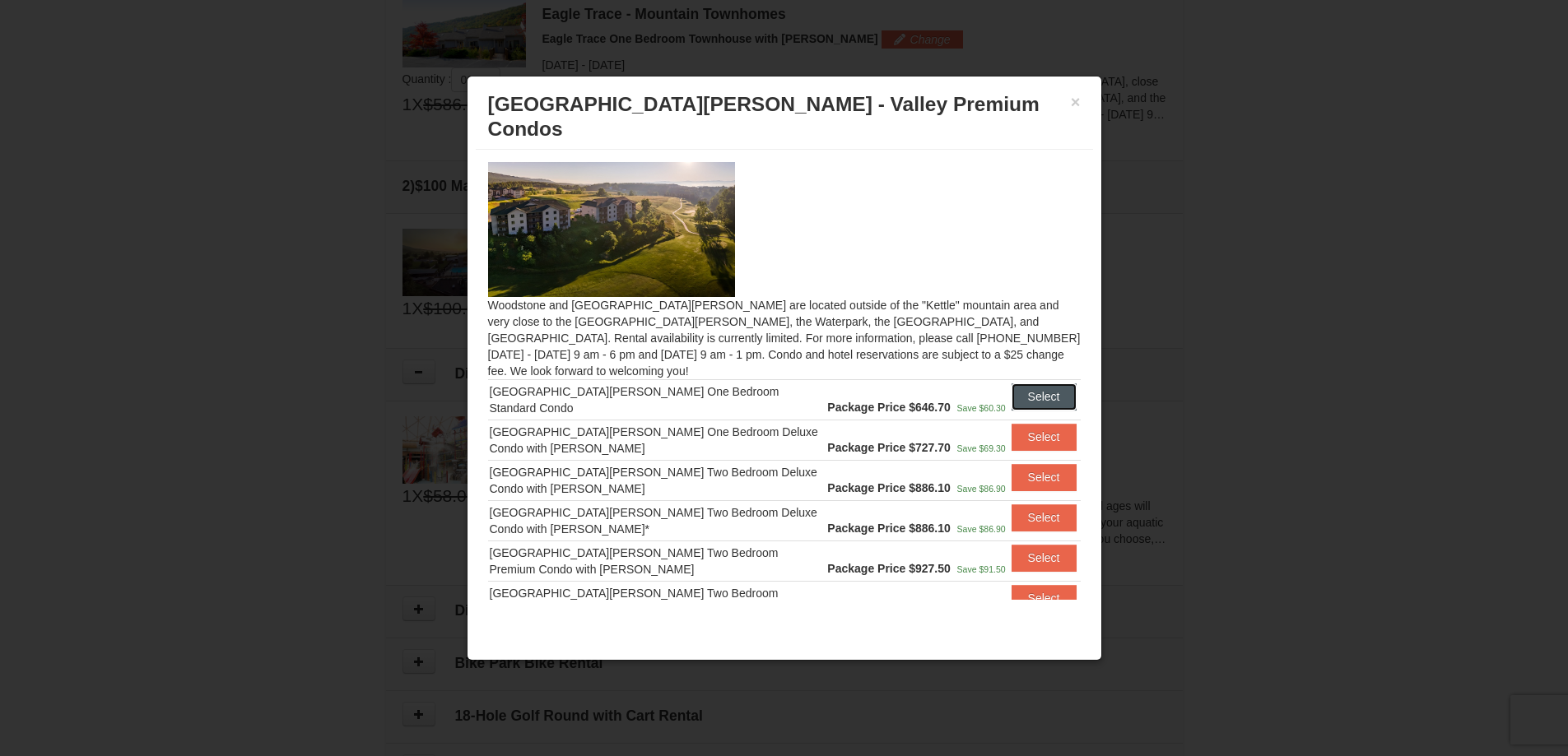
click at [1012, 383] on button "Select" at bounding box center [1044, 396] width 65 height 26
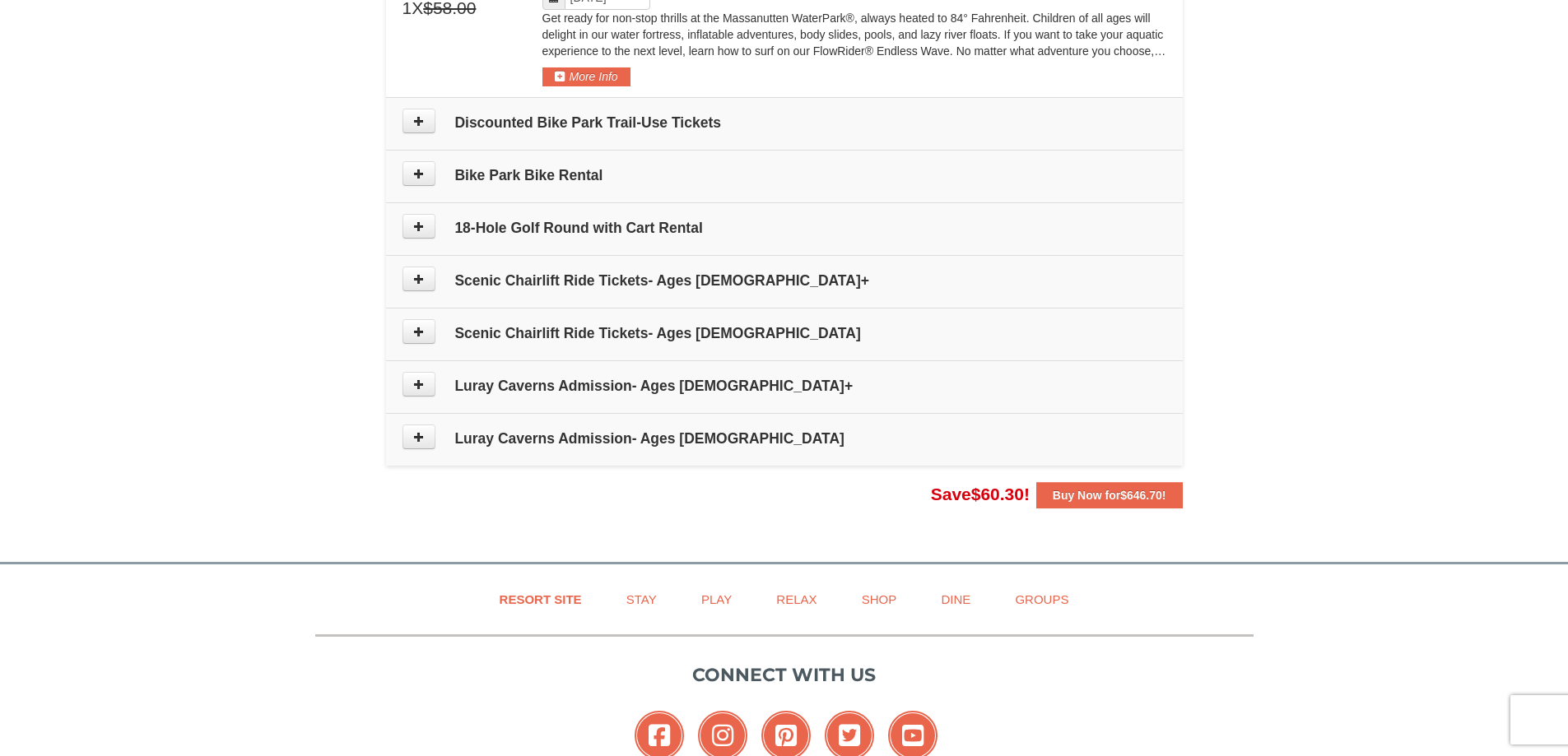
scroll to position [1000, 0]
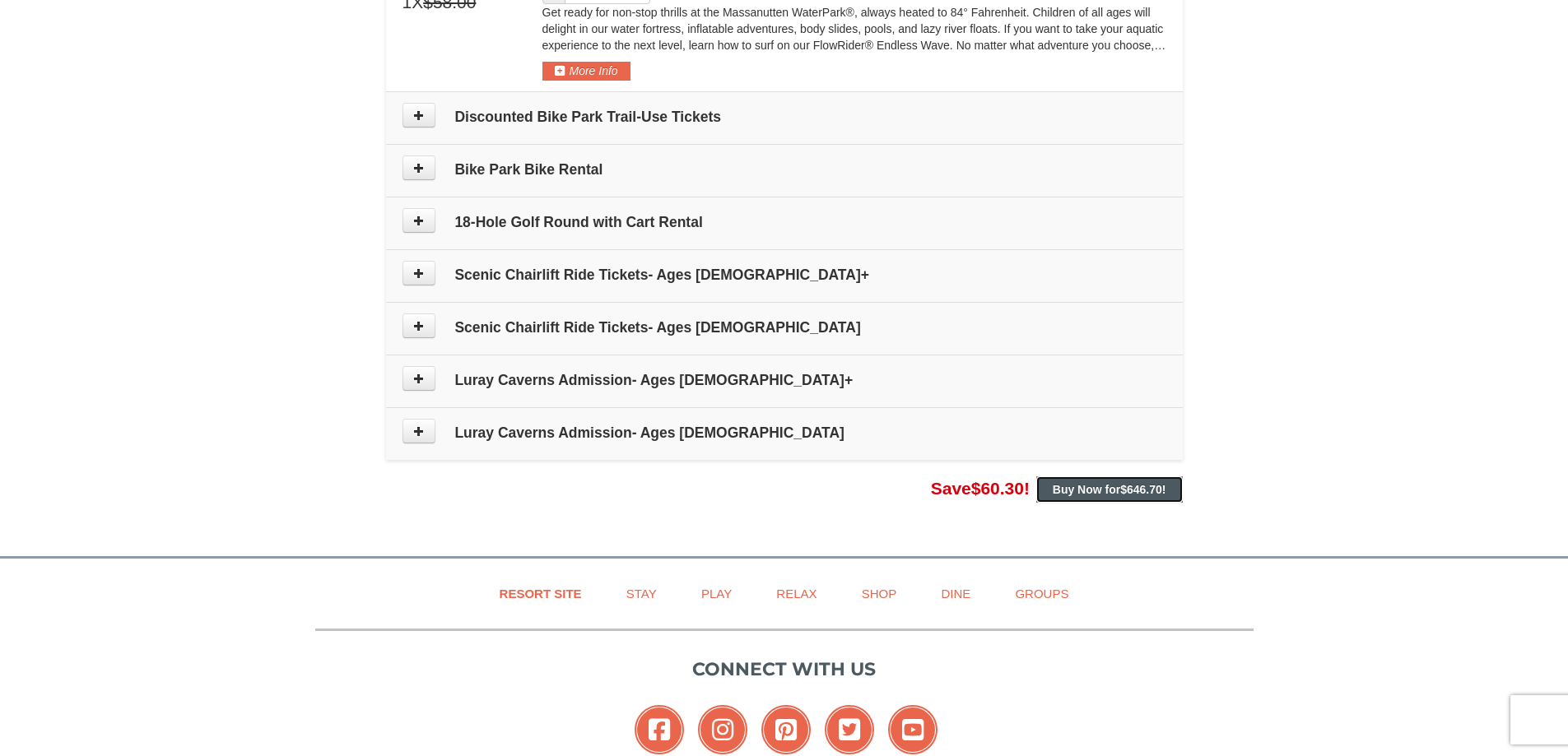
click at [1100, 481] on button "Buy Now for $646.70 !" at bounding box center [1109, 490] width 147 height 26
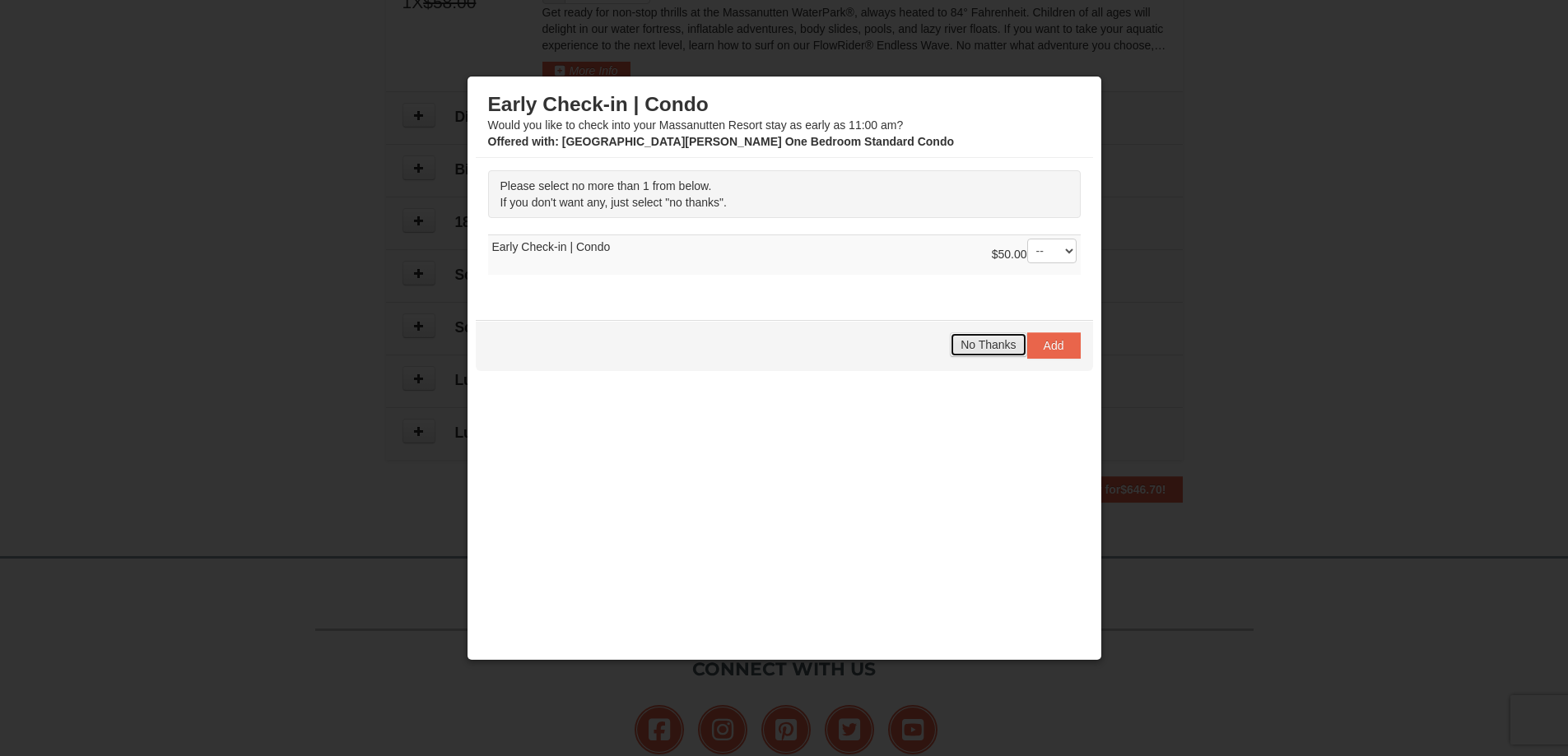
click at [961, 348] on span "No Thanks" at bounding box center [988, 344] width 55 height 13
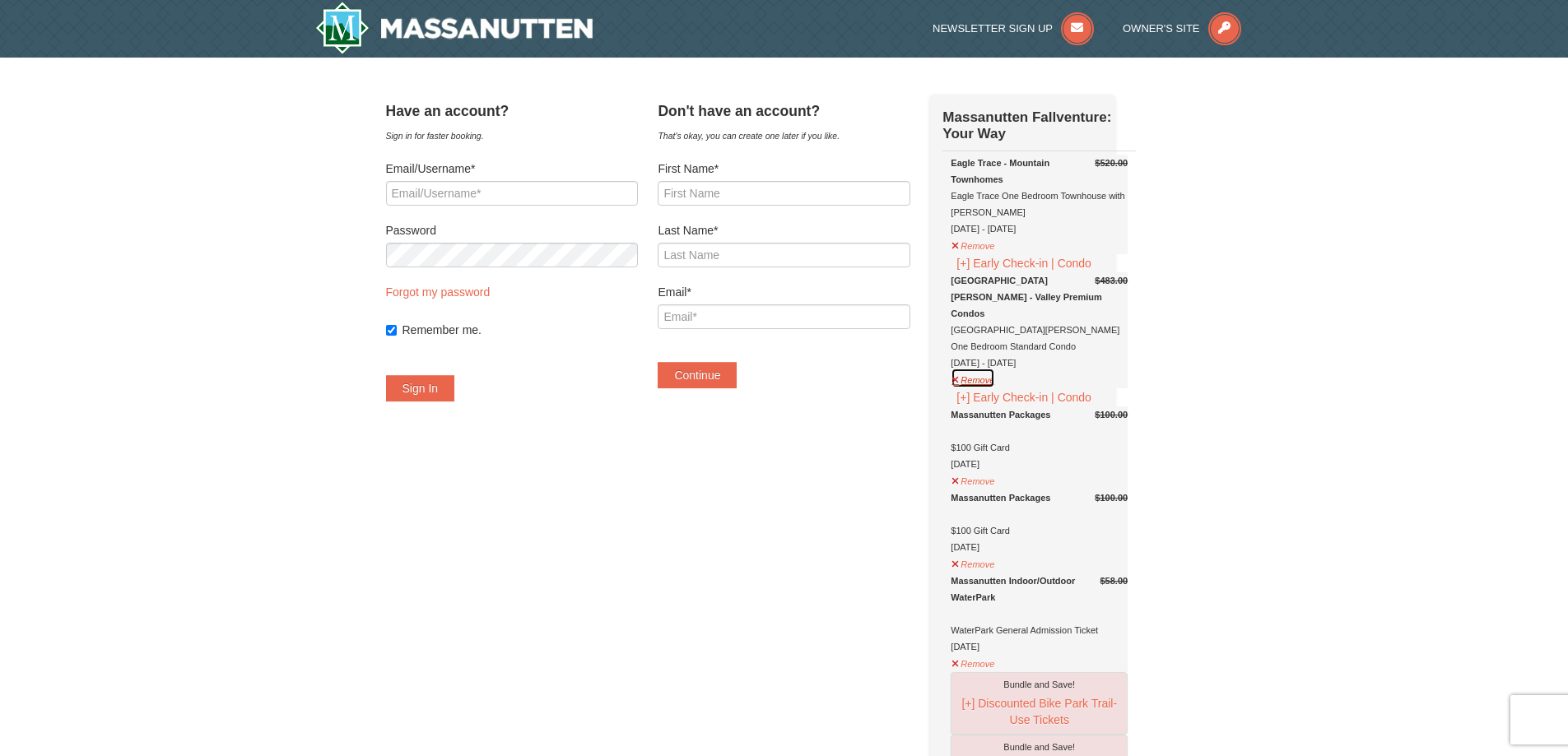
click at [980, 387] on button "Remove" at bounding box center [972, 378] width 45 height 21
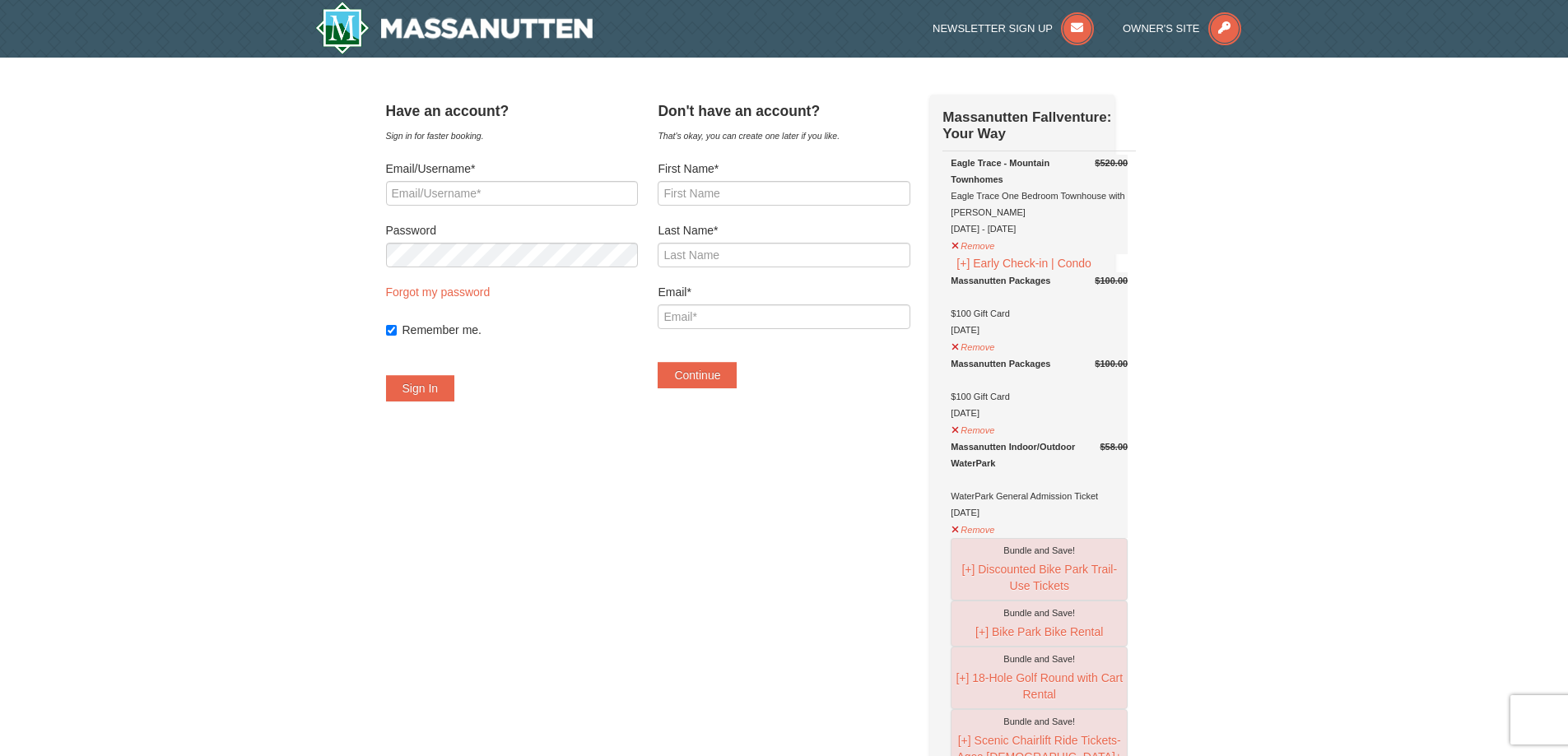
click at [977, 372] on div "Massanutten Packages" at bounding box center [1039, 363] width 177 height 17
click at [986, 355] on button "Remove" at bounding box center [972, 345] width 45 height 21
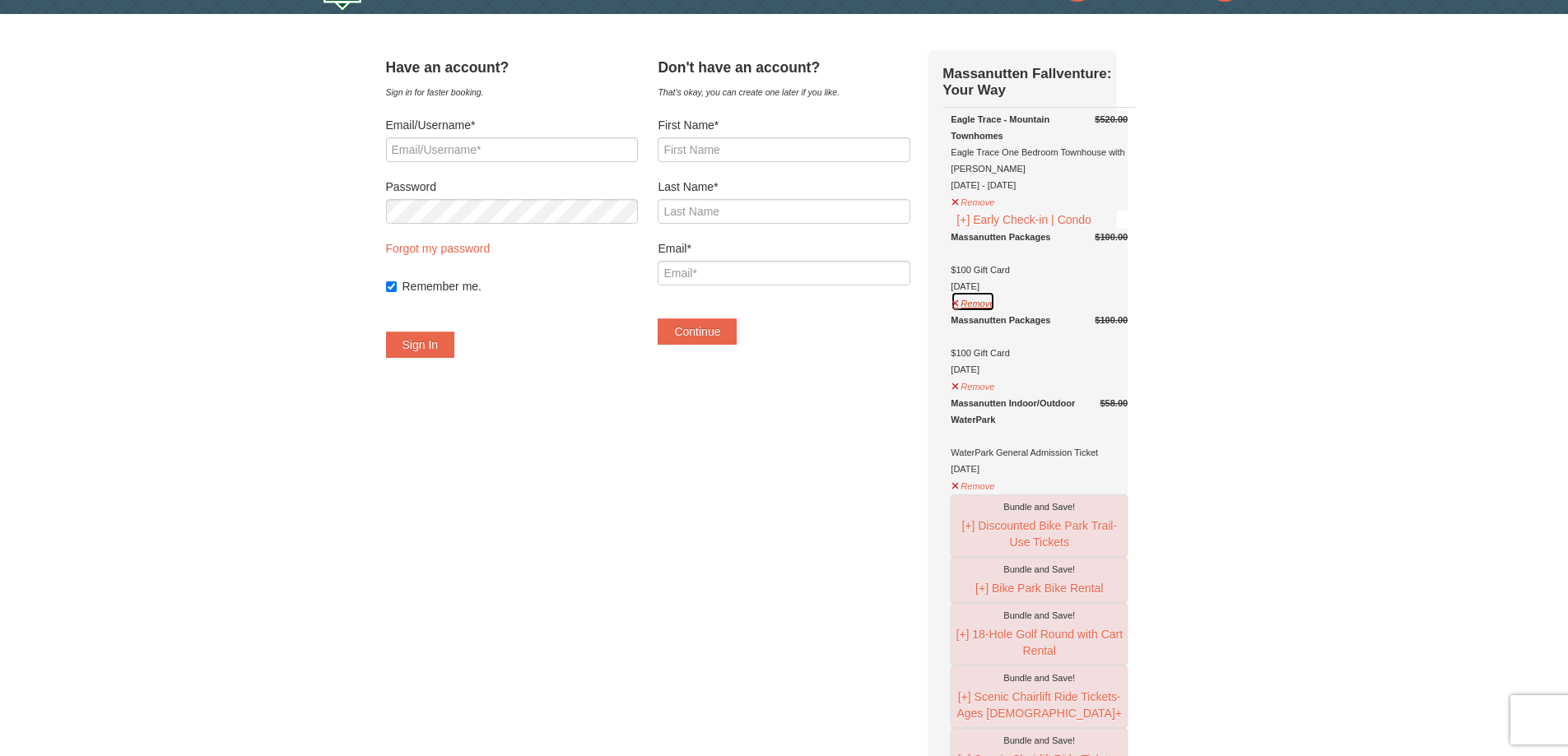
scroll to position [82, 0]
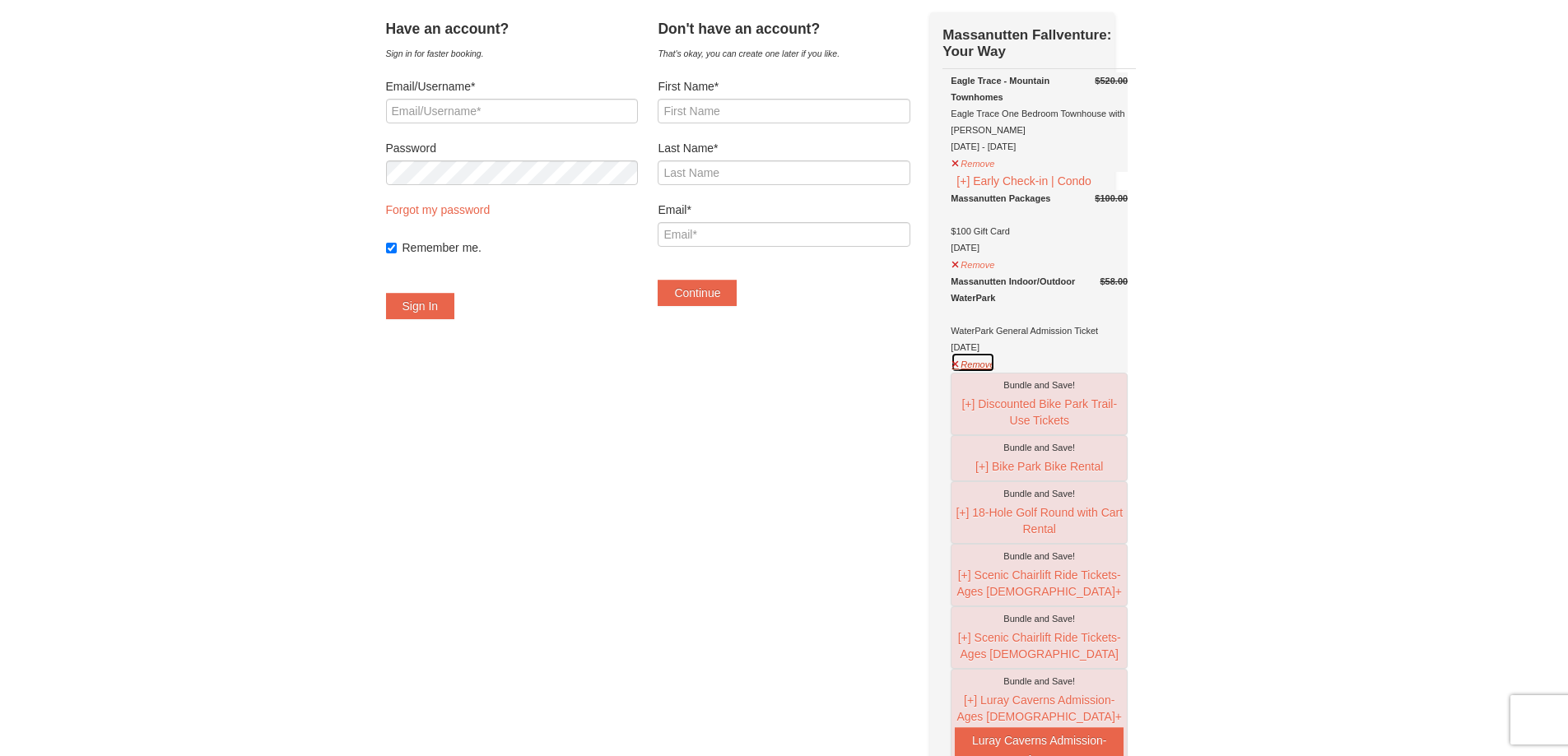
click at [987, 373] on button "Remove" at bounding box center [972, 362] width 45 height 21
